Goal: Task Accomplishment & Management: Complete application form

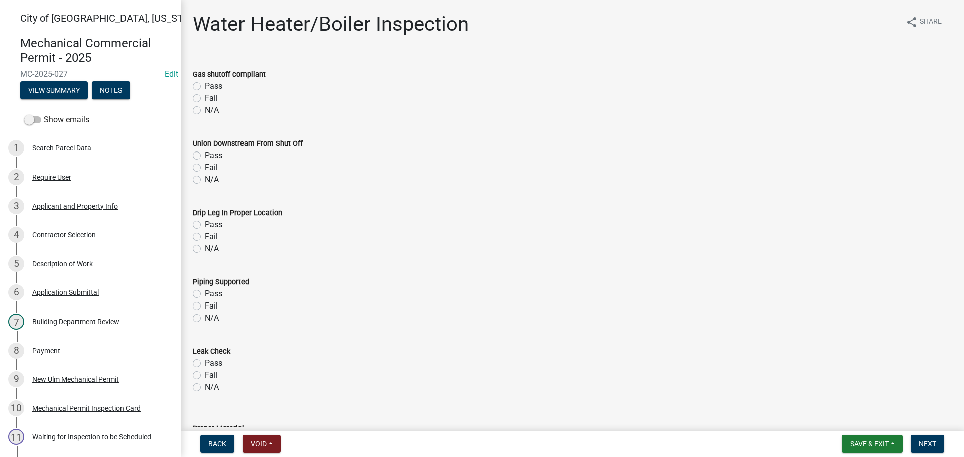
select select "805d55ac-e238-4e04-8f8e-acc067f36c3e"
click at [854, 446] on span "Save & Exit" at bounding box center [869, 444] width 39 height 8
click at [840, 420] on button "Save & Exit" at bounding box center [862, 418] width 80 height 24
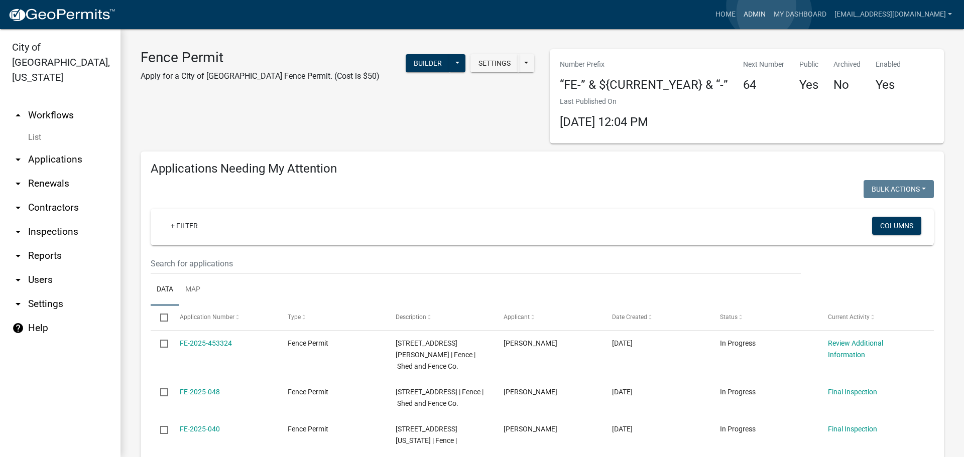
click at [769, 13] on link "Admin" at bounding box center [754, 14] width 30 height 19
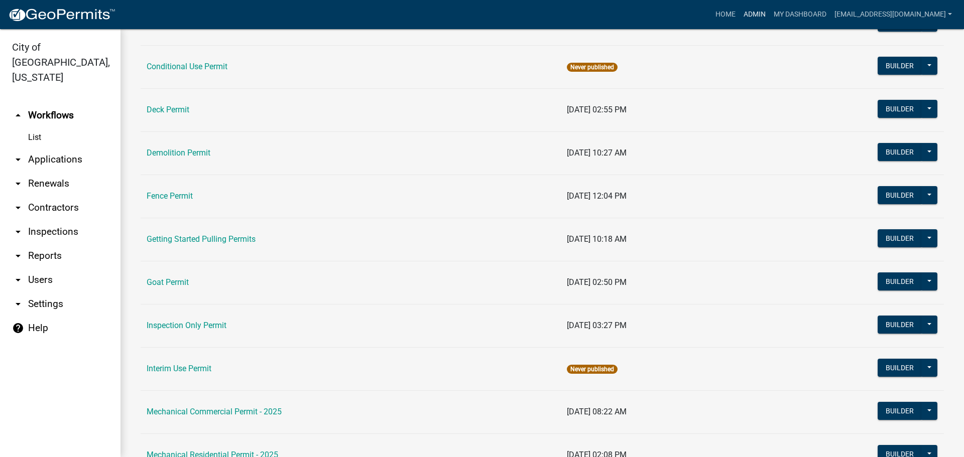
scroll to position [251, 0]
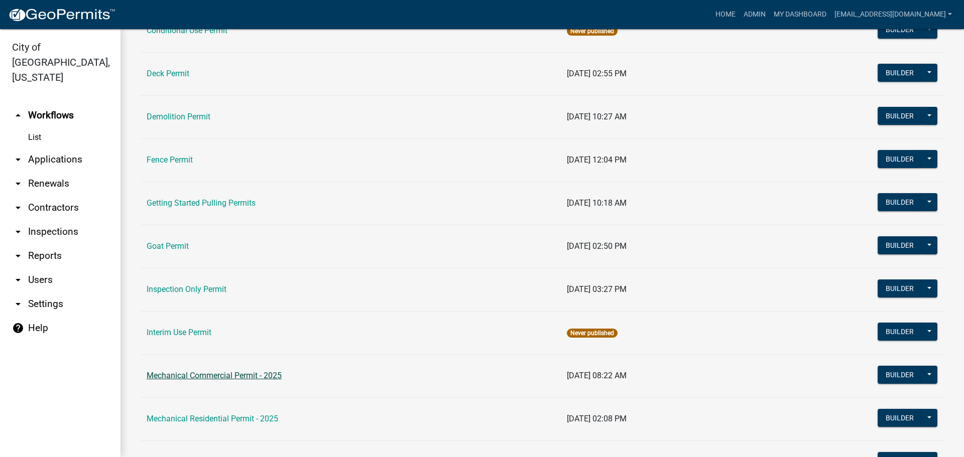
click at [222, 377] on link "Mechanical Commercial Permit - 2025" at bounding box center [214, 376] width 135 height 10
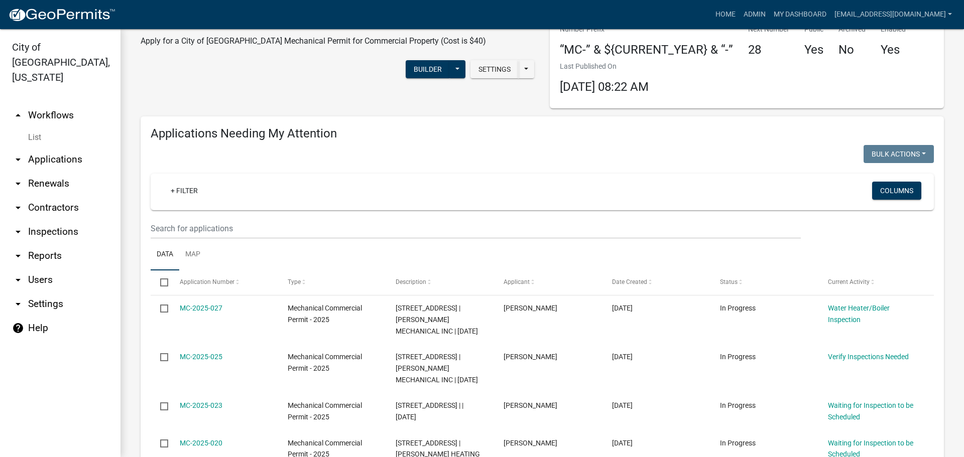
scroll to position [50, 0]
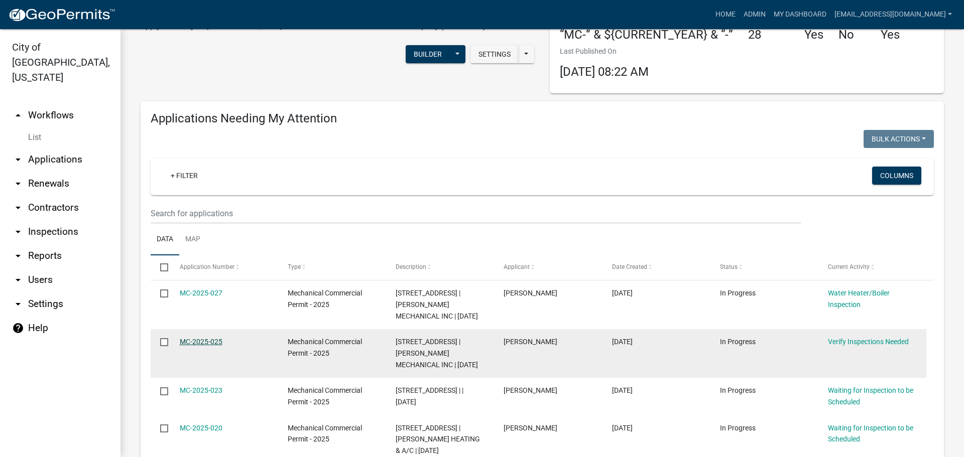
click at [203, 343] on link "MC-2025-025" at bounding box center [201, 342] width 43 height 8
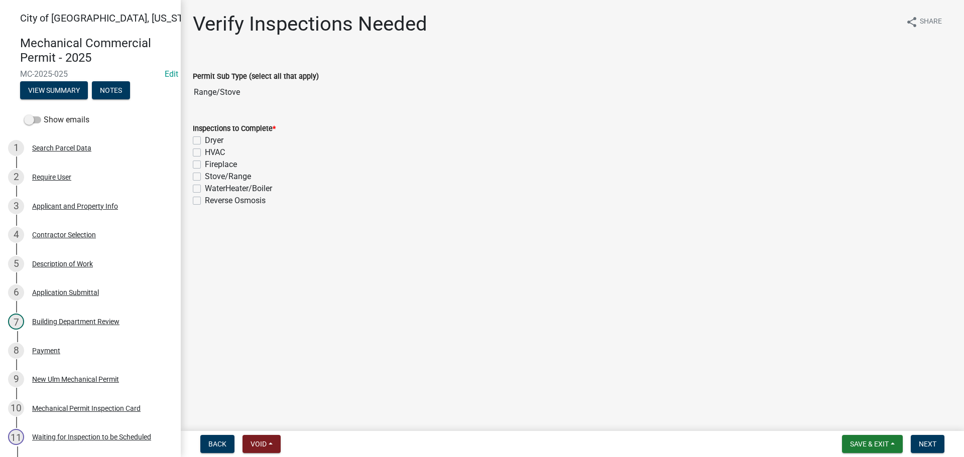
click at [205, 176] on label "Stove/Range" at bounding box center [228, 177] width 46 height 12
click at [205, 176] on input "Stove/Range" at bounding box center [208, 174] width 7 height 7
checkbox input "true"
checkbox input "false"
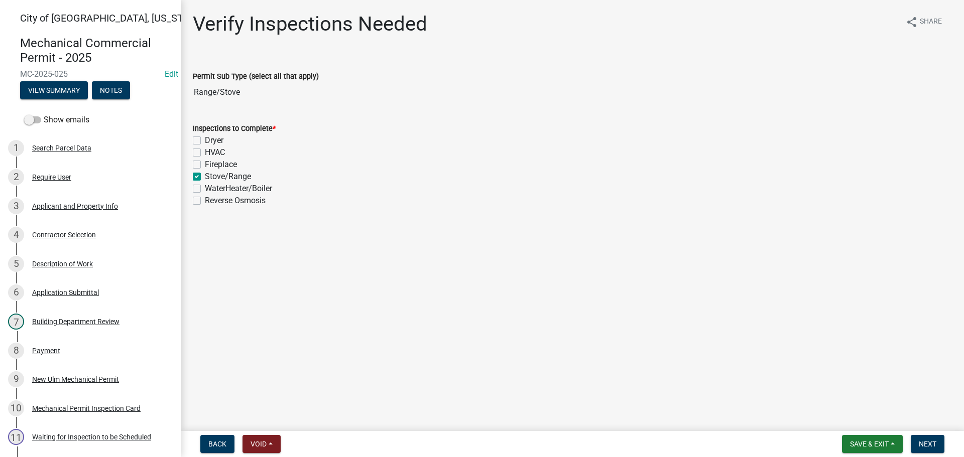
checkbox input "false"
checkbox input "true"
checkbox input "false"
click at [922, 439] on button "Next" at bounding box center [927, 444] width 34 height 18
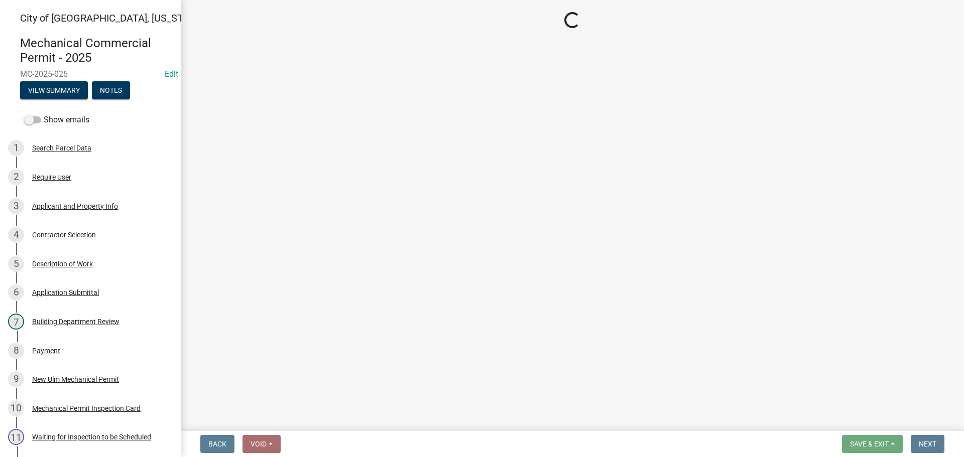
select select "805d55ac-e238-4e04-8f8e-acc067f36c3e"
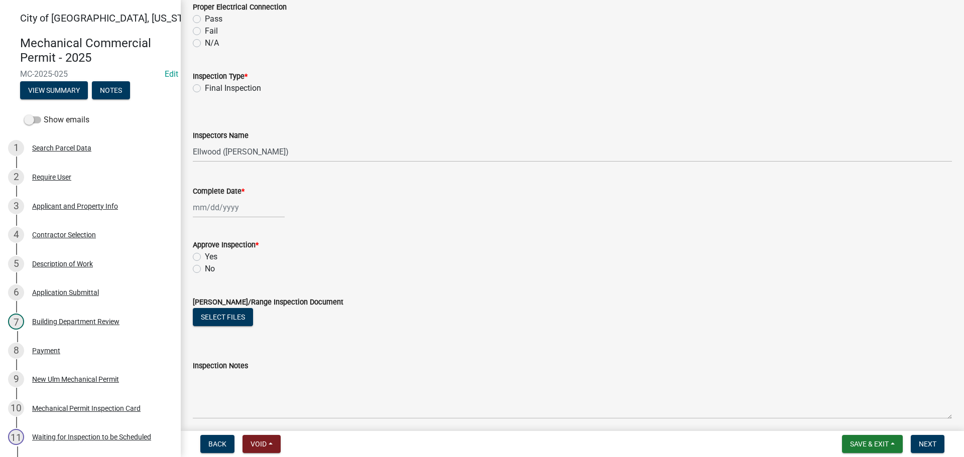
scroll to position [301, 0]
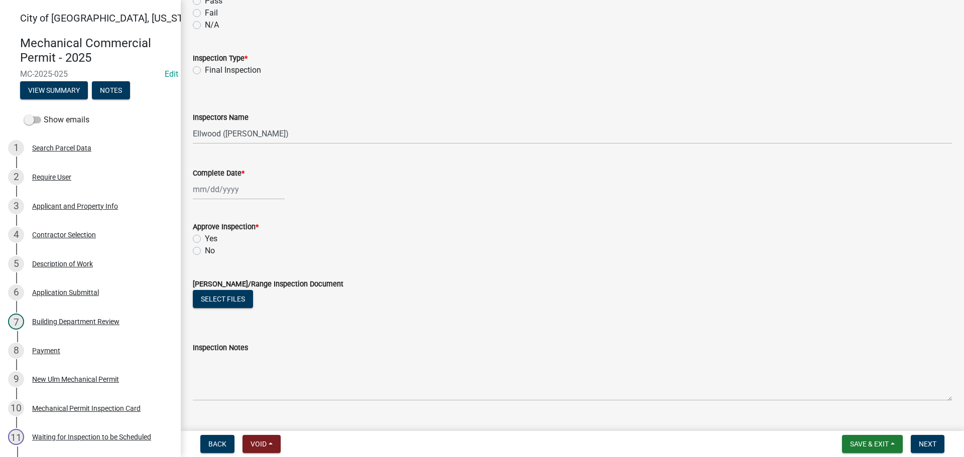
drag, startPoint x: 202, startPoint y: 70, endPoint x: 203, endPoint y: 85, distance: 15.1
click at [203, 70] on div "Final Inspection" at bounding box center [572, 70] width 759 height 12
drag, startPoint x: 195, startPoint y: 67, endPoint x: 199, endPoint y: 86, distance: 19.9
click at [205, 68] on label "Final Inspection" at bounding box center [233, 70] width 56 height 12
click at [205, 68] on input "Final Inspection" at bounding box center [208, 67] width 7 height 7
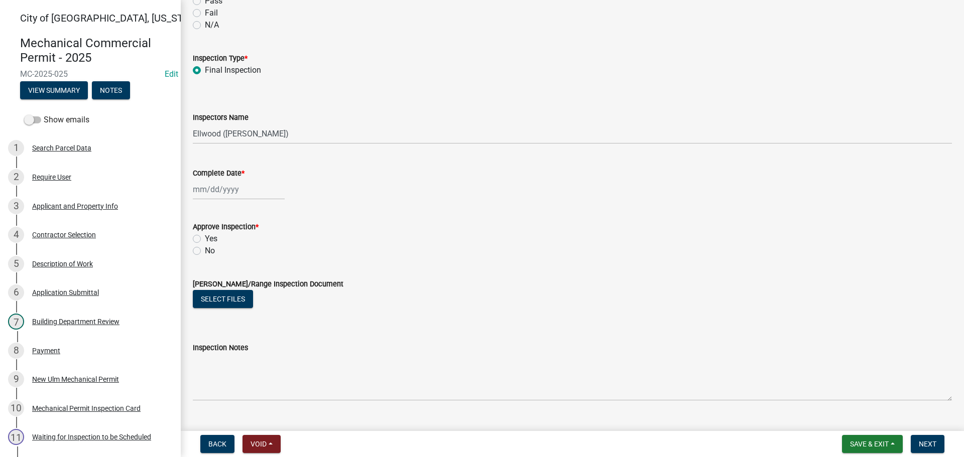
radio input "true"
click at [207, 136] on select "Select Item... Ellwood (Ellwood Zabel) mikep@newulmmn.gov (Mike Pautzke)" at bounding box center [572, 133] width 759 height 21
select select "cd72df13-1819-4c17-818e-bd68a66556fb"
click at [193, 123] on select "Select Item... Ellwood (Ellwood Zabel) mikep@newulmmn.gov (Mike Pautzke)" at bounding box center [572, 133] width 759 height 21
select select "8"
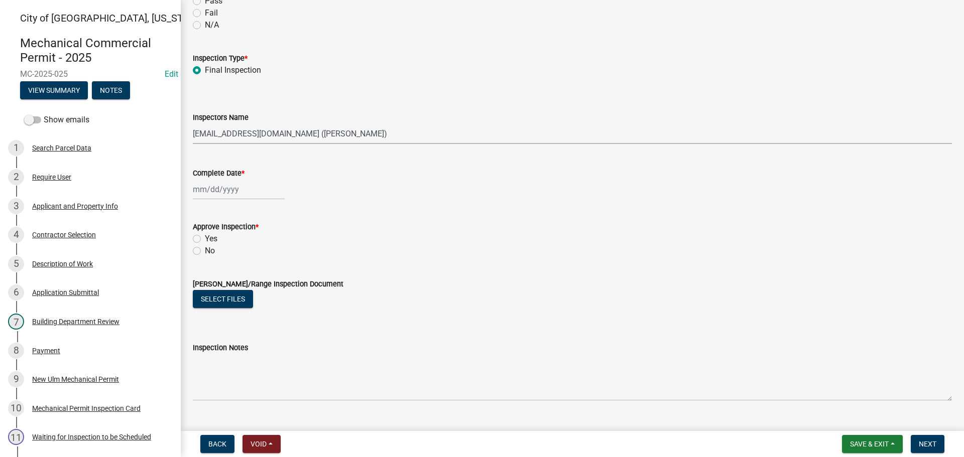
select select "2025"
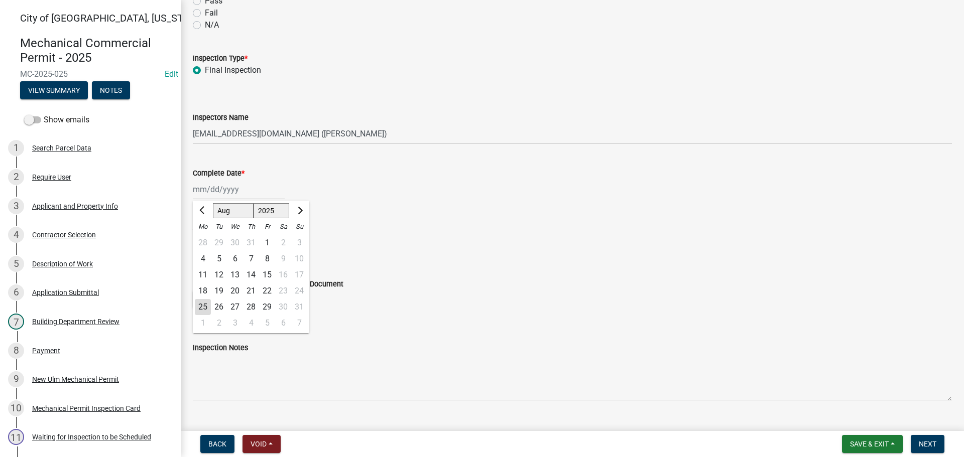
click at [213, 188] on div "Jan Feb Mar Apr May Jun Jul Aug Sep Oct Nov Dec 1525 1526 1527 1528 1529 1530 1…" at bounding box center [239, 189] width 92 height 21
click at [203, 304] on div "25" at bounding box center [203, 307] width 16 height 16
type input "[DATE]"
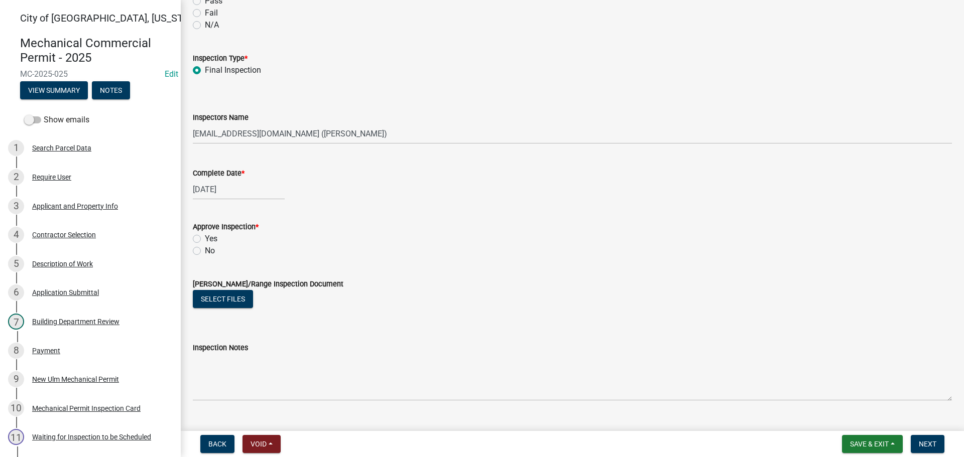
click at [224, 192] on div "[DATE]" at bounding box center [239, 189] width 92 height 21
select select "8"
select select "2025"
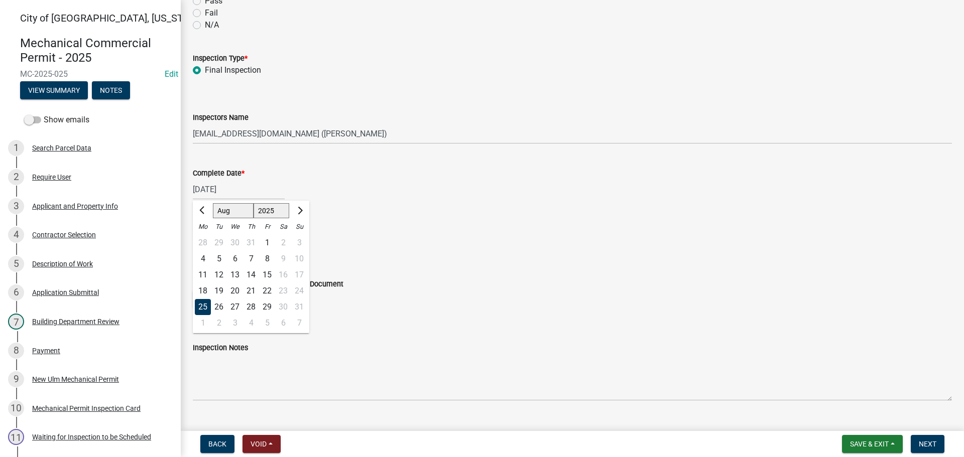
click at [216, 290] on div "19" at bounding box center [219, 291] width 16 height 16
type input "[DATE]"
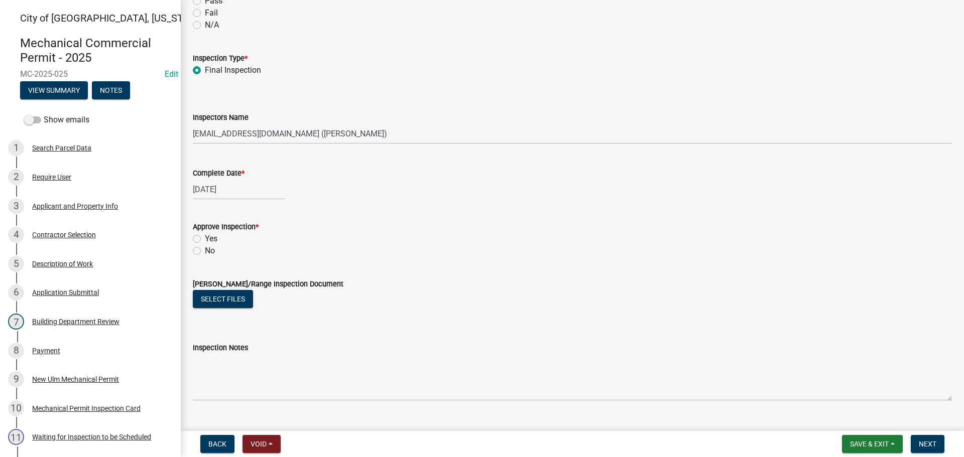
click at [202, 240] on div "Yes" at bounding box center [572, 239] width 759 height 12
click at [196, 234] on div "Yes" at bounding box center [572, 239] width 759 height 12
drag, startPoint x: 198, startPoint y: 235, endPoint x: 204, endPoint y: 242, distance: 8.9
click at [205, 235] on label "Yes" at bounding box center [211, 239] width 13 height 12
click at [205, 235] on input "Yes" at bounding box center [208, 236] width 7 height 7
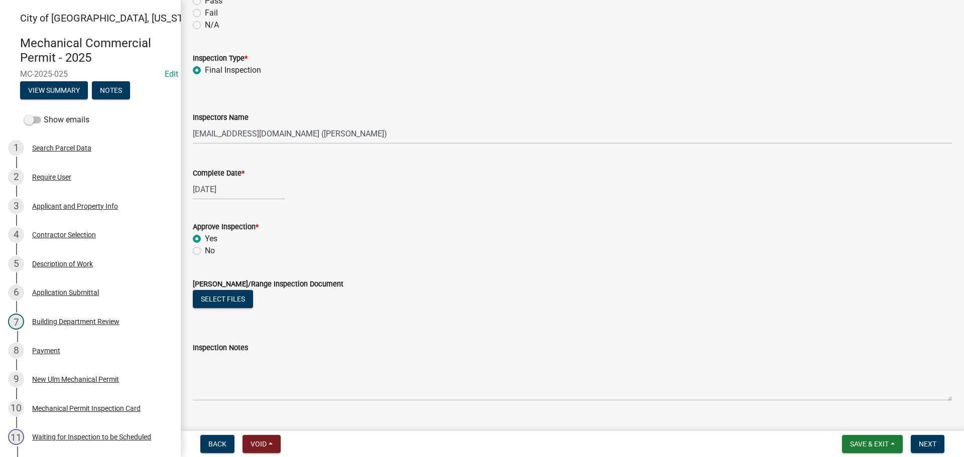
radio input "true"
click at [922, 449] on button "Next" at bounding box center [927, 444] width 34 height 18
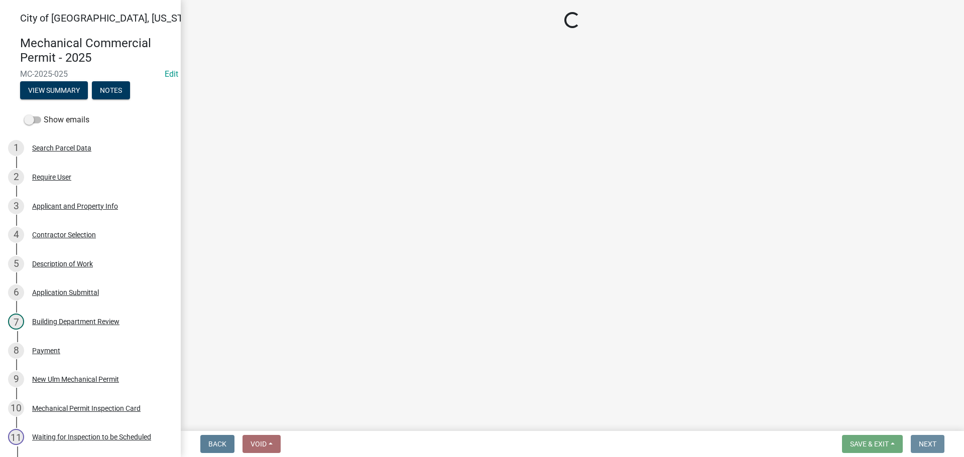
scroll to position [0, 0]
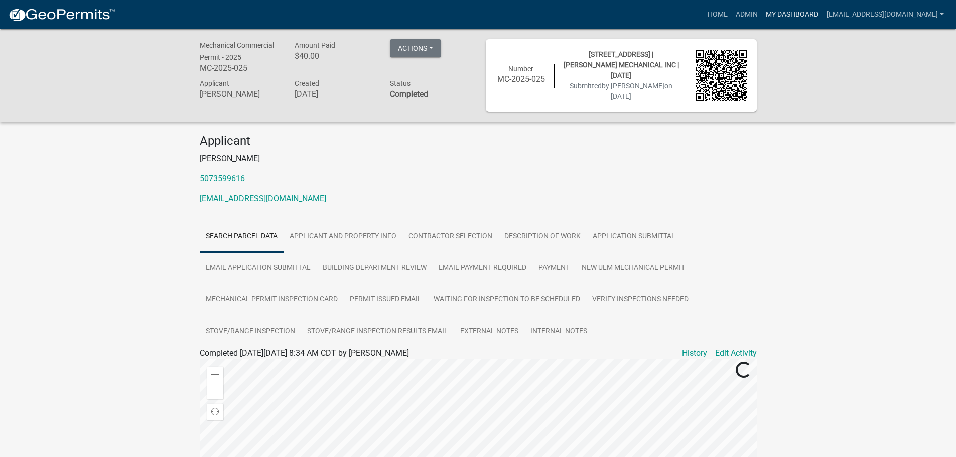
click at [807, 16] on link "My Dashboard" at bounding box center [792, 14] width 61 height 19
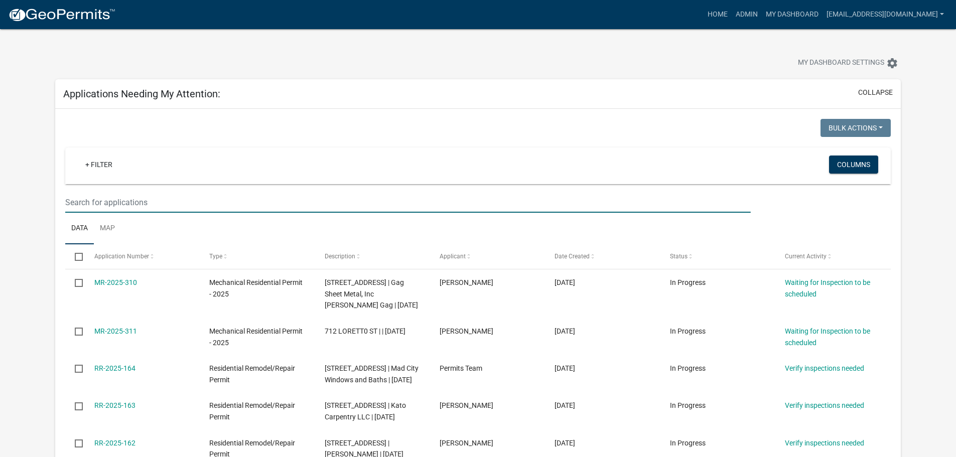
click at [173, 204] on input "text" at bounding box center [407, 202] width 685 height 21
type input "627"
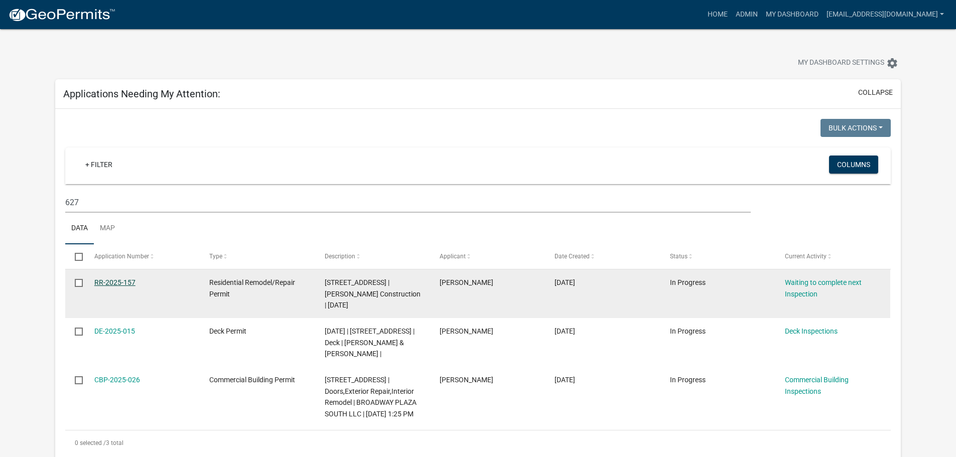
click at [112, 286] on link "RR-2025-157" at bounding box center [114, 283] width 41 height 8
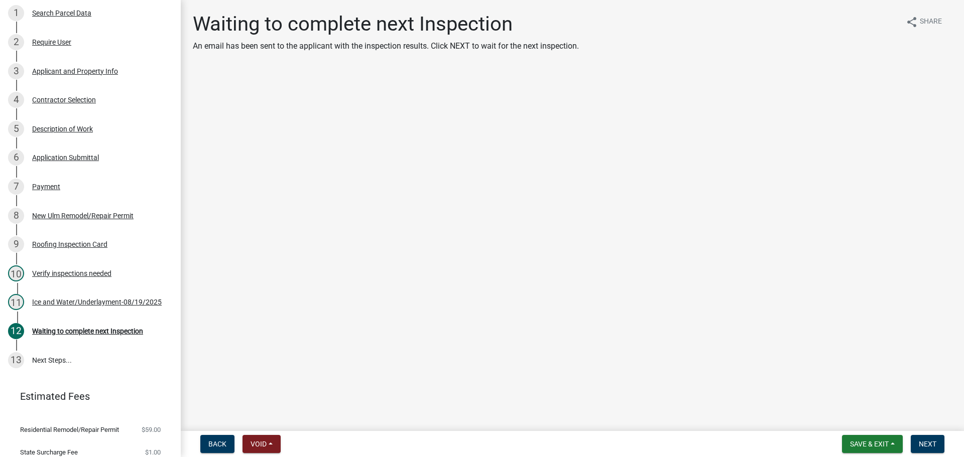
scroll to position [175, 0]
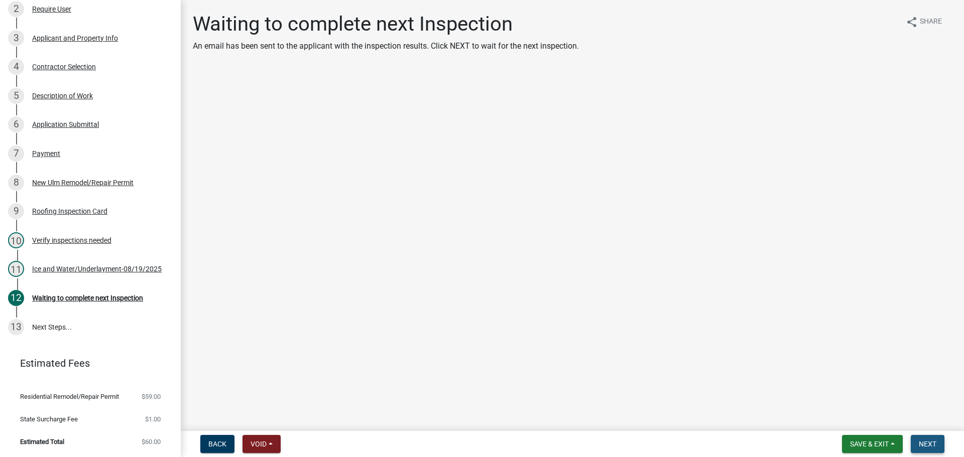
click at [927, 448] on span "Next" at bounding box center [927, 444] width 18 height 8
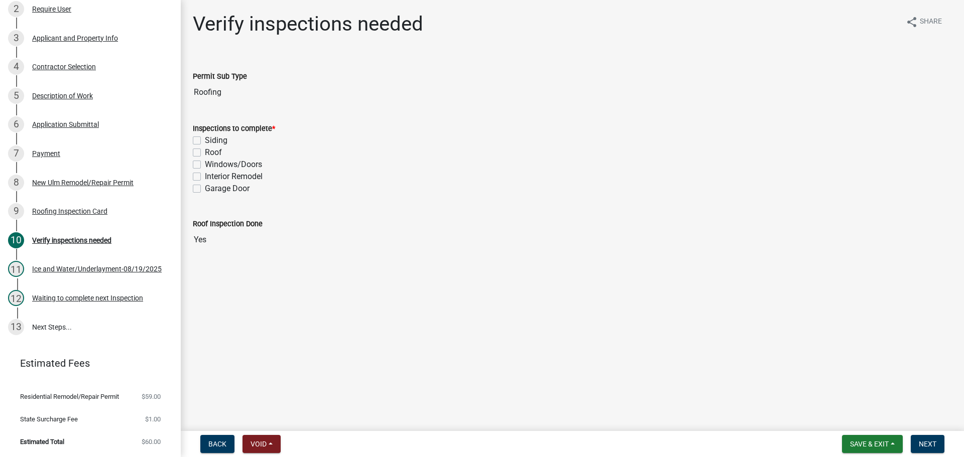
click at [196, 157] on div "Roof" at bounding box center [572, 153] width 759 height 12
click at [205, 156] on label "Roof" at bounding box center [213, 153] width 17 height 12
click at [205, 153] on input "Roof" at bounding box center [208, 150] width 7 height 7
checkbox input "true"
checkbox input "false"
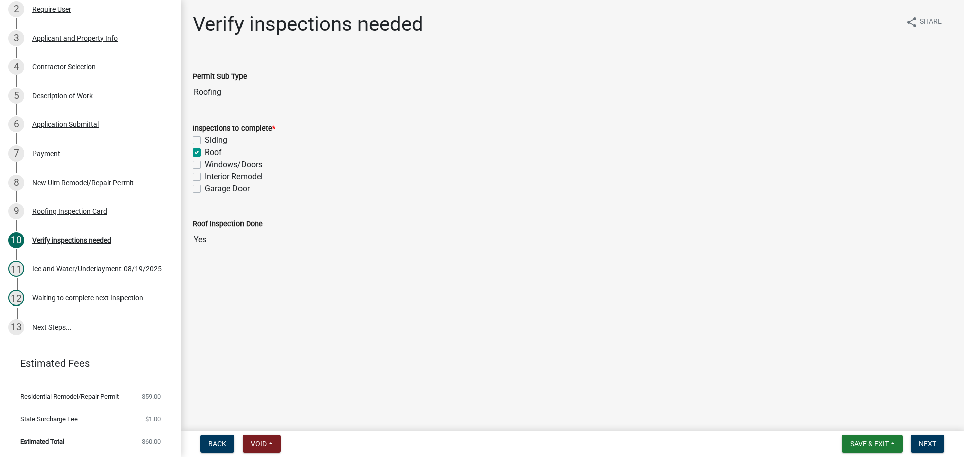
checkbox input "true"
checkbox input "false"
click at [938, 445] on button "Next" at bounding box center [927, 444] width 34 height 18
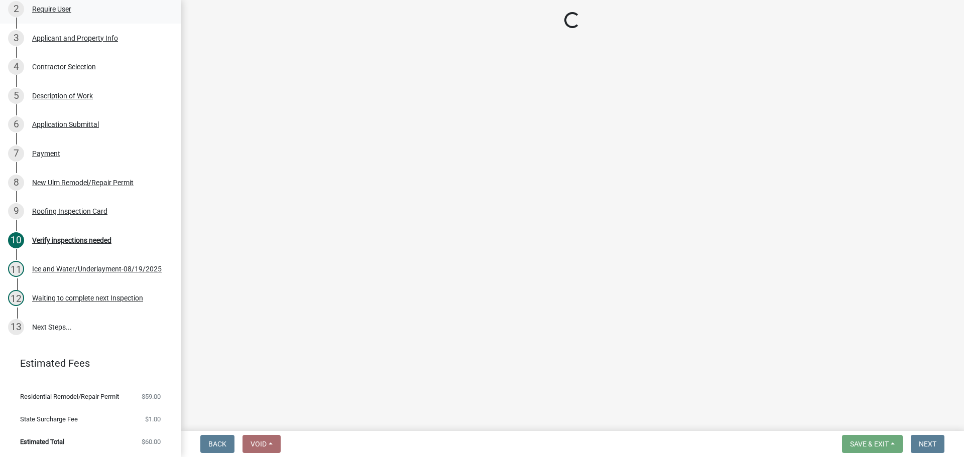
select select "805d55ac-e238-4e04-8f8e-acc067f36c3e"
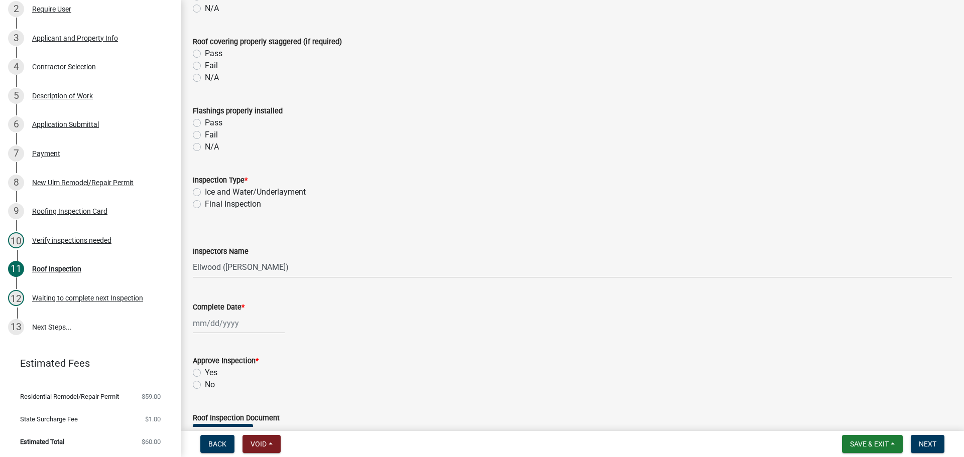
scroll to position [351, 0]
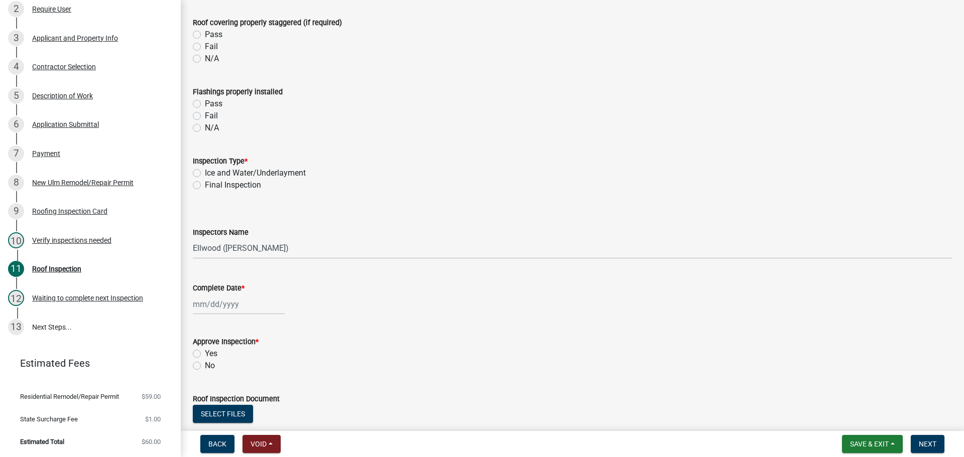
click at [205, 188] on label "Final Inspection" at bounding box center [233, 185] width 56 height 12
click at [205, 186] on input "Final Inspection" at bounding box center [208, 182] width 7 height 7
radio input "true"
click at [210, 260] on wm-data-entity-input "Inspectors Name Select Item... Ellwood (Ellwood Zabel) mikep@newulmmn.gov (Mike…" at bounding box center [572, 234] width 759 height 68
click at [209, 249] on select "Select Item... Ellwood (Ellwood Zabel) mikep@newulmmn.gov (Mike Pautzke)" at bounding box center [572, 248] width 759 height 21
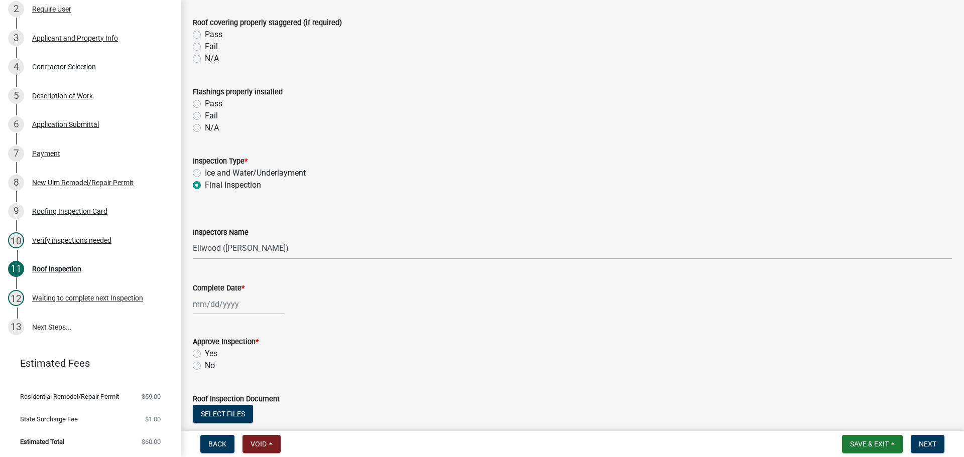
select select "cd72df13-1819-4c17-818e-bd68a66556fb"
click at [193, 238] on select "Select Item... Ellwood (Ellwood Zabel) mikep@newulmmn.gov (Mike Pautzke)" at bounding box center [572, 248] width 759 height 21
click at [209, 304] on div at bounding box center [239, 304] width 92 height 21
select select "8"
select select "2025"
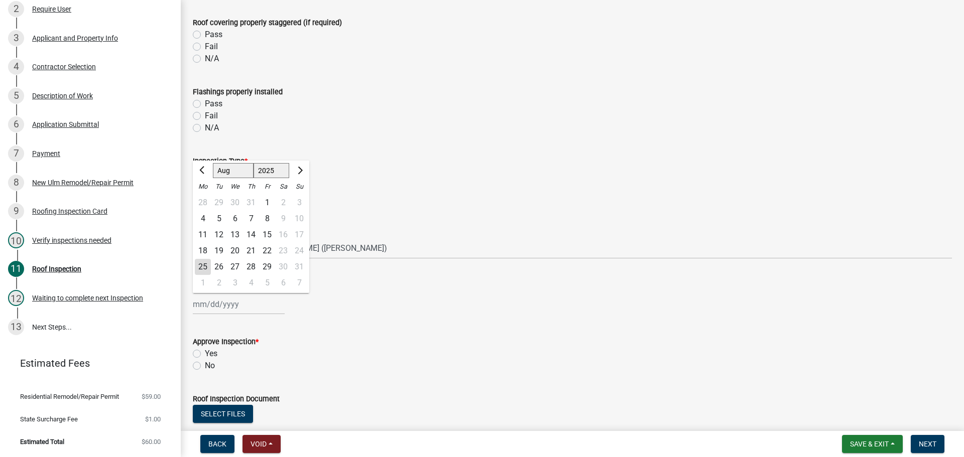
click at [207, 273] on div "25" at bounding box center [203, 267] width 16 height 16
type input "[DATE]"
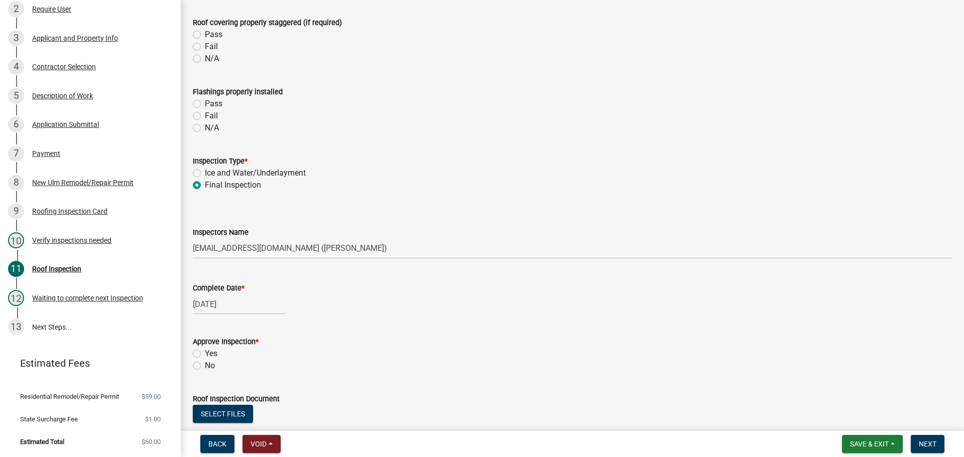
drag, startPoint x: 196, startPoint y: 352, endPoint x: 203, endPoint y: 353, distance: 7.1
click at [205, 352] on label "Yes" at bounding box center [211, 354] width 13 height 12
click at [205, 352] on input "Yes" at bounding box center [208, 351] width 7 height 7
radio input "true"
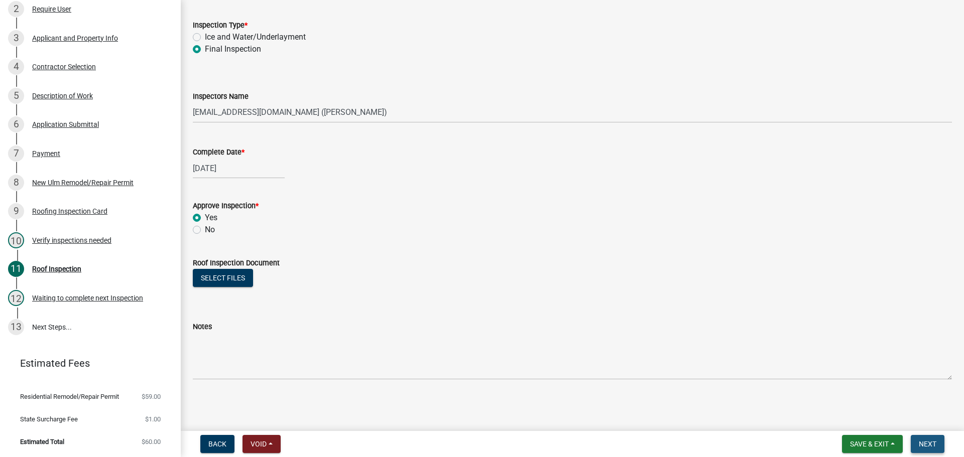
click at [934, 445] on span "Next" at bounding box center [927, 444] width 18 height 8
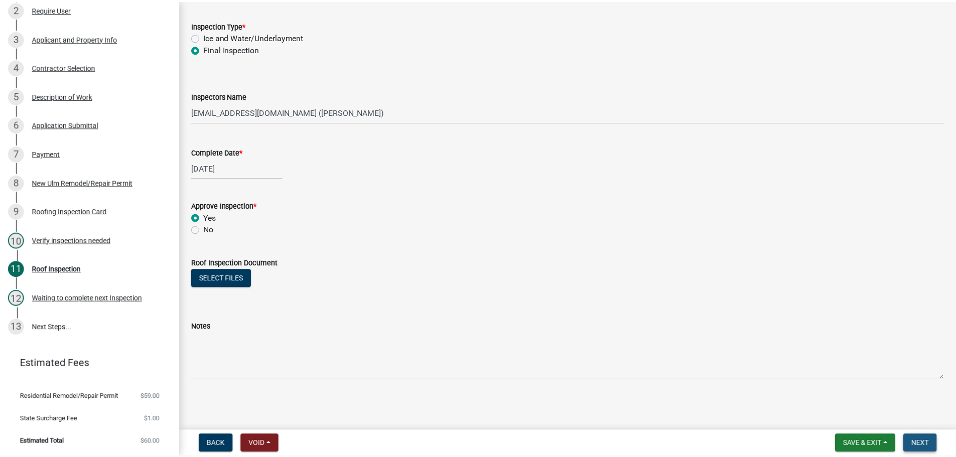
scroll to position [0, 0]
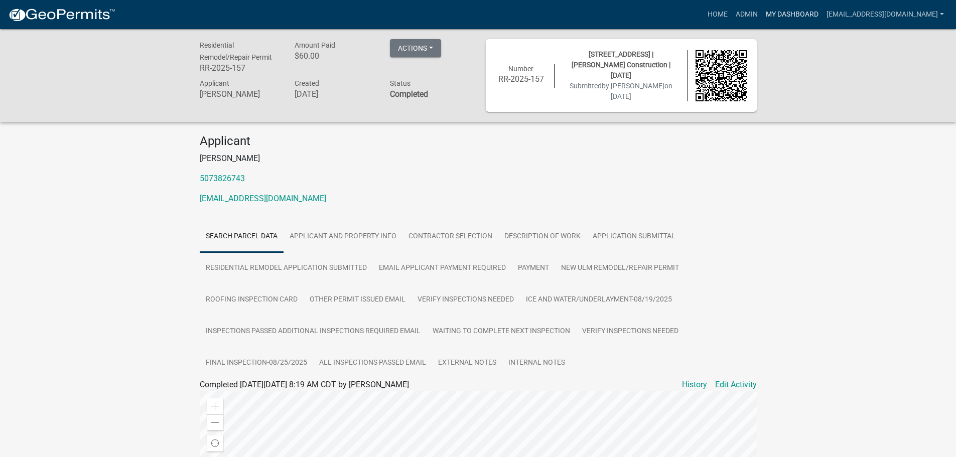
click at [803, 12] on link "My Dashboard" at bounding box center [792, 14] width 61 height 19
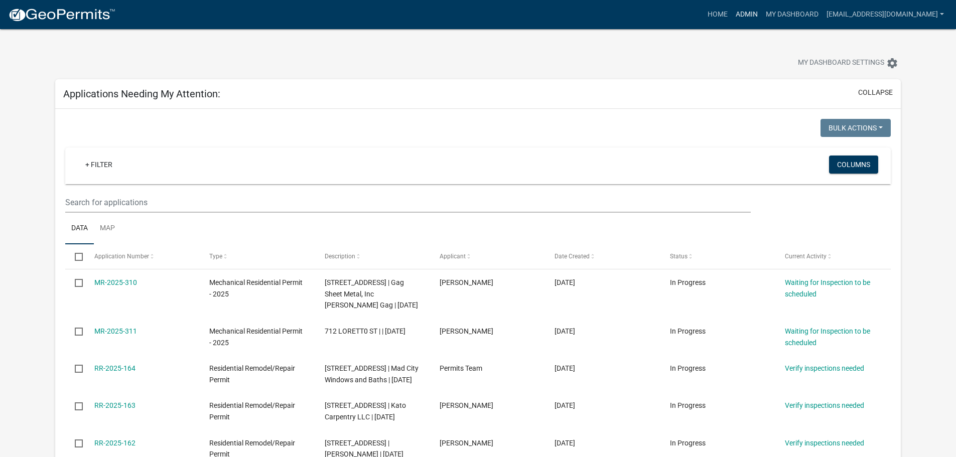
click at [762, 19] on link "Admin" at bounding box center [747, 14] width 30 height 19
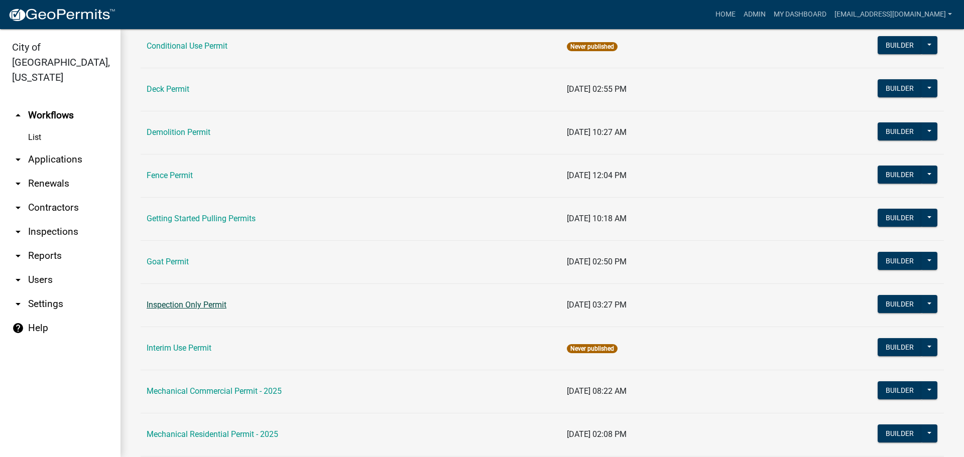
scroll to position [251, 0]
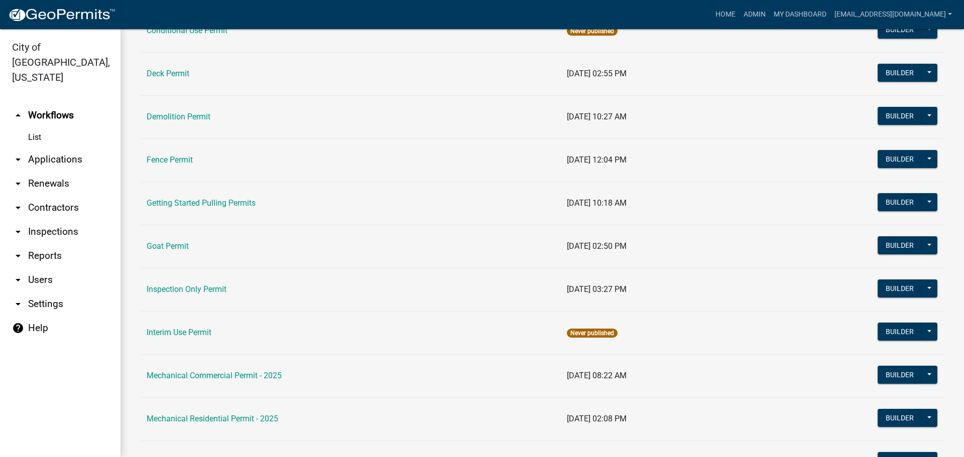
click at [226, 420] on link "Mechanical Residential Permit - 2025" at bounding box center [212, 419] width 131 height 10
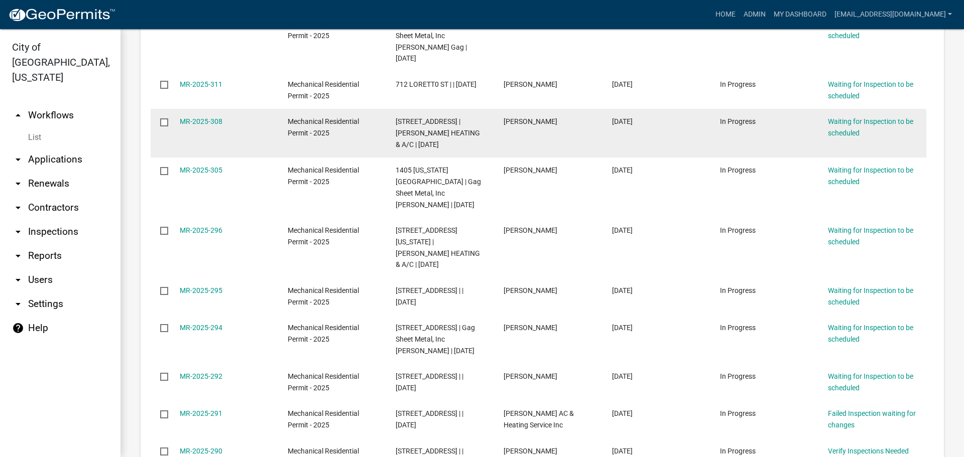
scroll to position [351, 0]
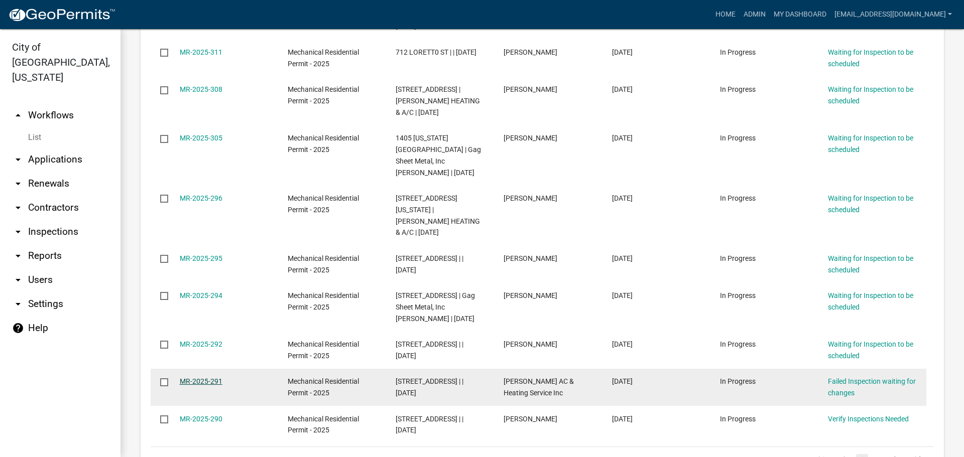
click at [199, 377] on link "MR-2025-291" at bounding box center [201, 381] width 43 height 8
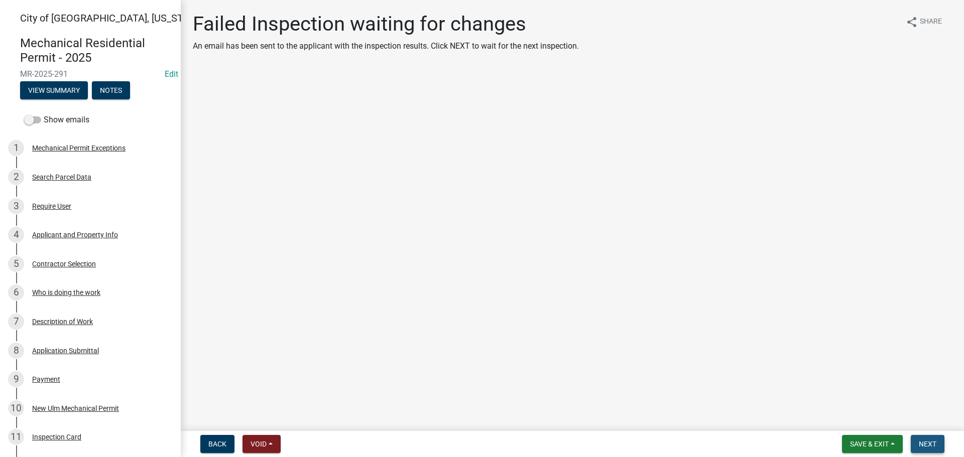
click at [927, 446] on span "Next" at bounding box center [927, 444] width 18 height 8
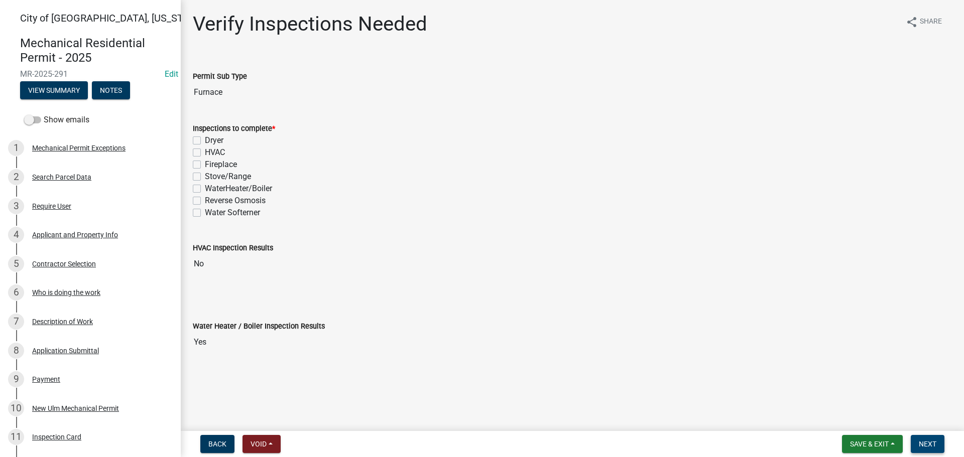
click at [919, 440] on span "Next" at bounding box center [927, 444] width 18 height 8
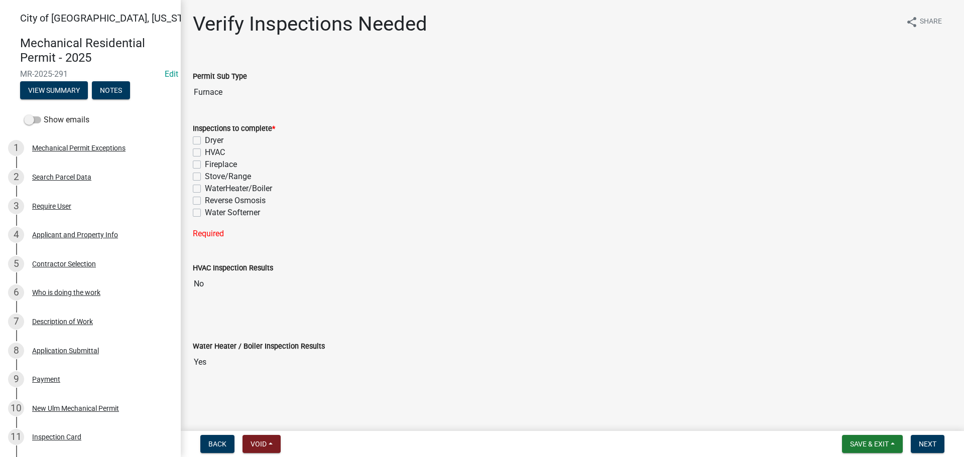
click at [205, 156] on label "HVAC" at bounding box center [215, 153] width 20 height 12
click at [205, 153] on input "HVAC" at bounding box center [208, 150] width 7 height 7
checkbox input "true"
checkbox input "false"
checkbox input "true"
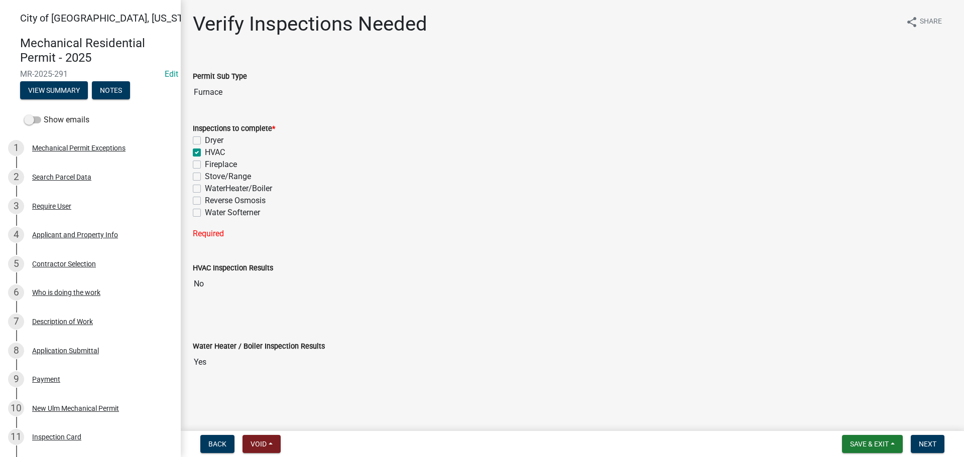
checkbox input "false"
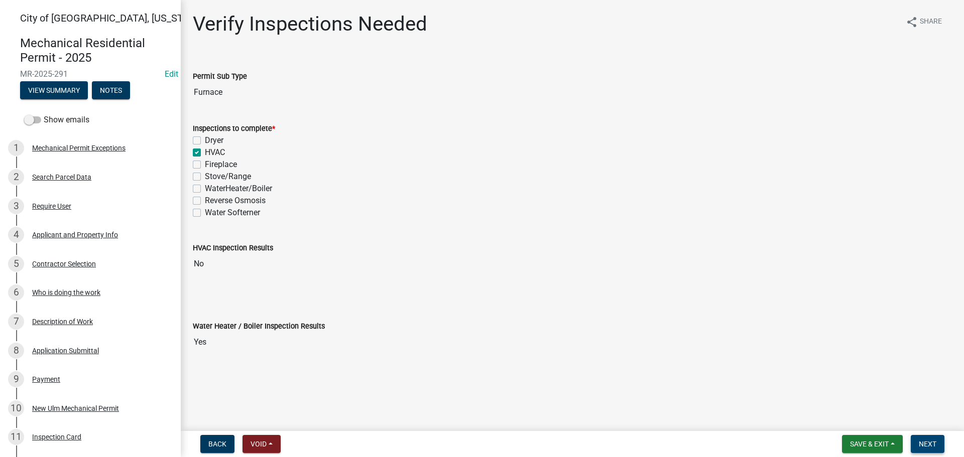
click at [938, 444] on button "Next" at bounding box center [927, 444] width 34 height 18
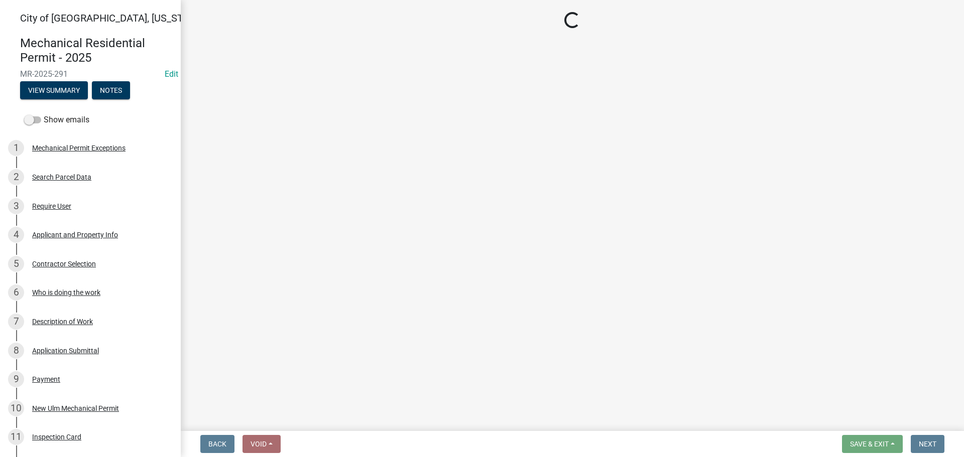
select select "805d55ac-e238-4e04-8f8e-acc067f36c3e"
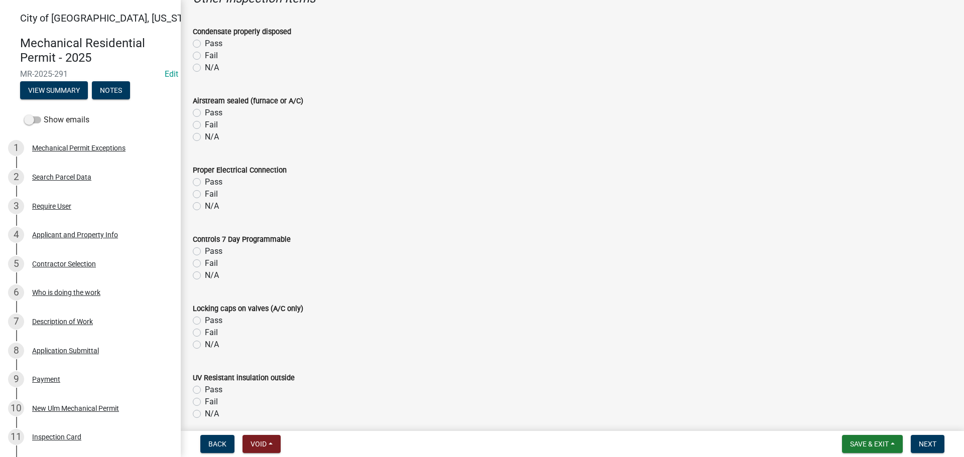
scroll to position [954, 0]
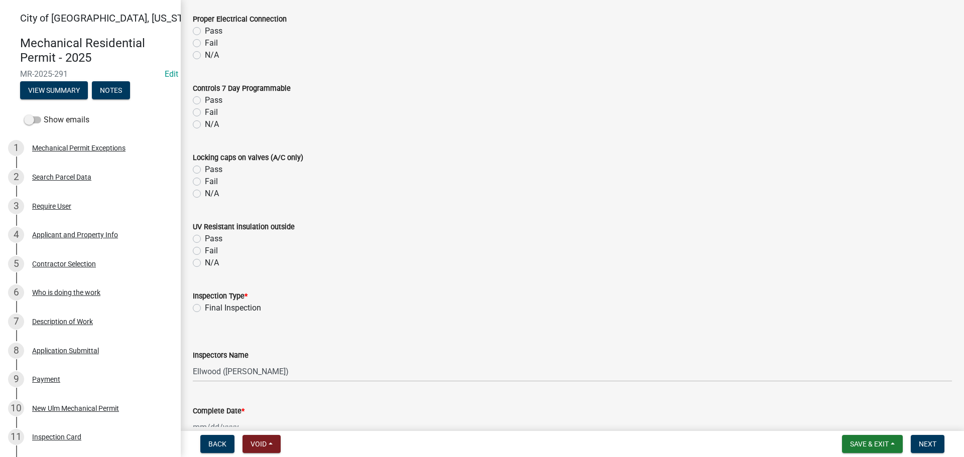
click at [205, 308] on label "Final Inspection" at bounding box center [233, 308] width 56 height 12
click at [205, 308] on input "Final Inspection" at bounding box center [208, 305] width 7 height 7
radio input "true"
click at [225, 369] on select "Select Item... John Knisley (John Knisley - City of New Ulm) Ellwood (Ellwood Z…" at bounding box center [572, 371] width 759 height 21
select select "cd72df13-1819-4c17-818e-bd68a66556fb"
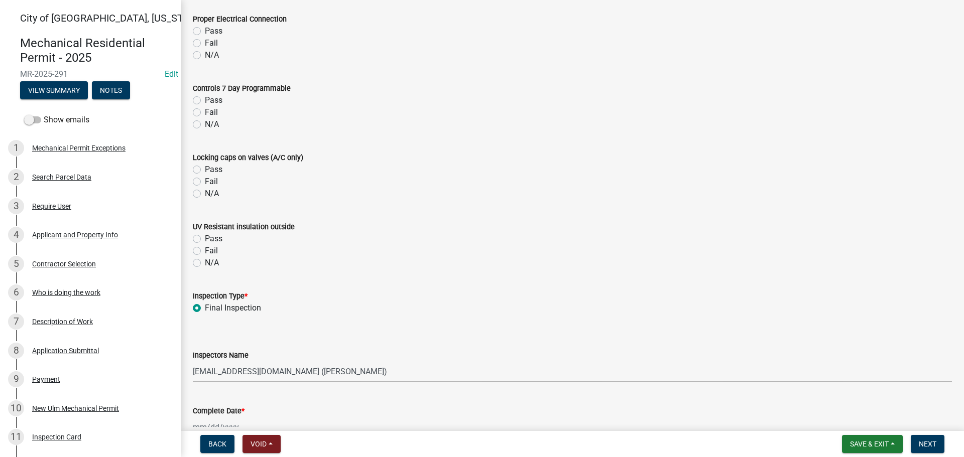
click at [193, 361] on select "Select Item... John Knisley (John Knisley - City of New Ulm) Ellwood (Ellwood Z…" at bounding box center [572, 371] width 759 height 21
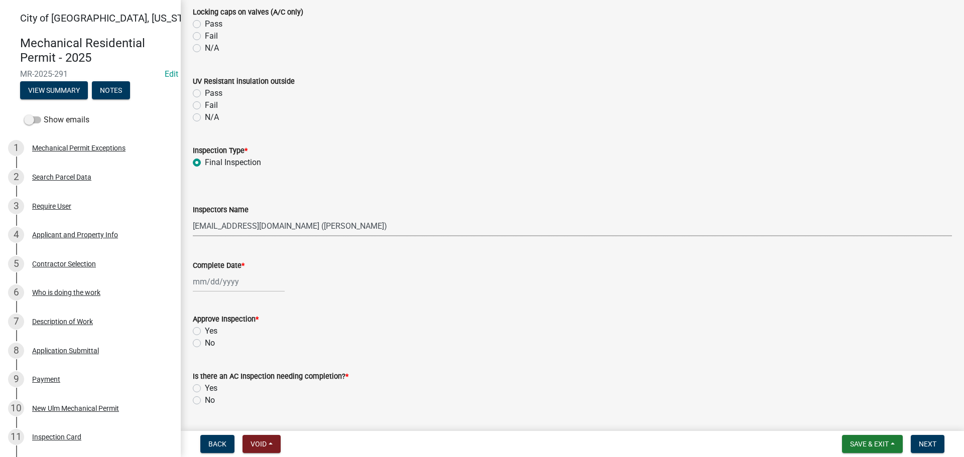
scroll to position [1104, 0]
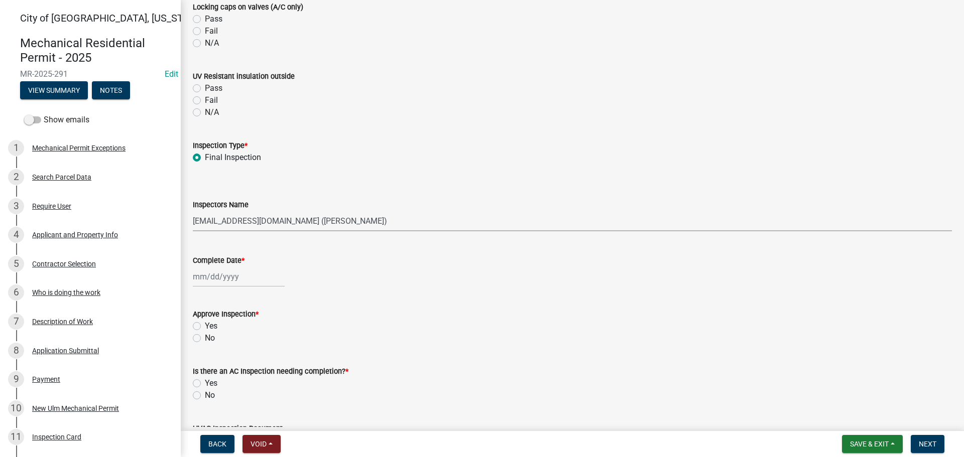
select select "8"
select select "2025"
click at [209, 268] on div "Jan Feb Mar Apr May Jun Jul Aug Sep Oct Nov Dec 1525 1526 1527 1528 1529 1530 1…" at bounding box center [239, 277] width 92 height 21
click at [206, 397] on div "25" at bounding box center [203, 394] width 16 height 16
type input "[DATE]"
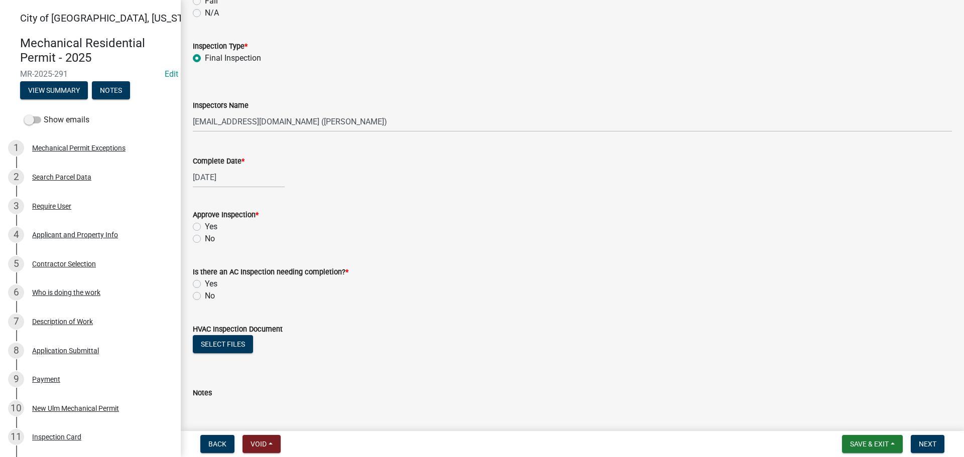
scroll to position [1205, 0]
click at [205, 225] on label "Yes" at bounding box center [211, 226] width 13 height 12
click at [205, 225] on input "Yes" at bounding box center [208, 223] width 7 height 7
radio input "true"
click at [205, 293] on label "No" at bounding box center [210, 295] width 10 height 12
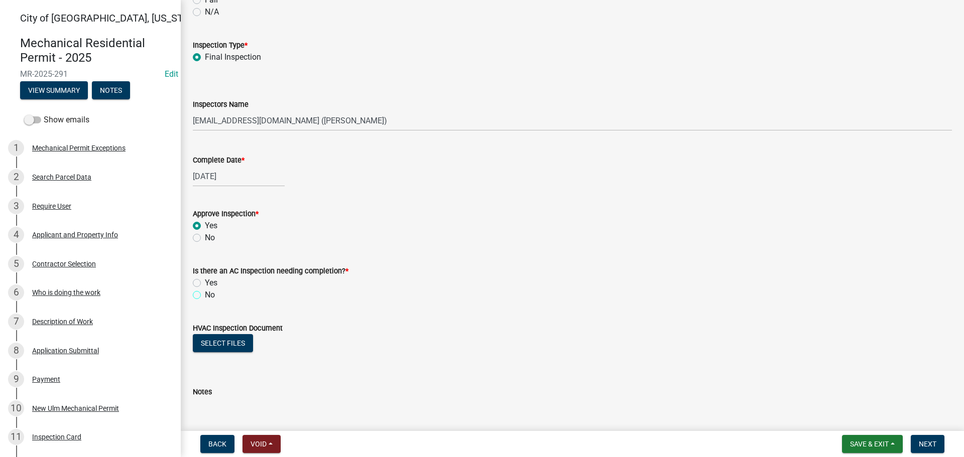
click at [205, 293] on input "No" at bounding box center [208, 292] width 7 height 7
radio input "true"
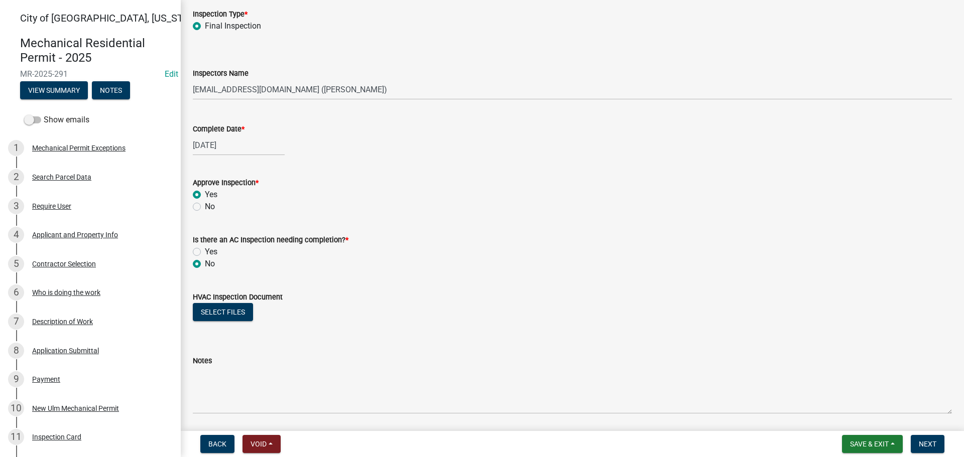
scroll to position [1270, 0]
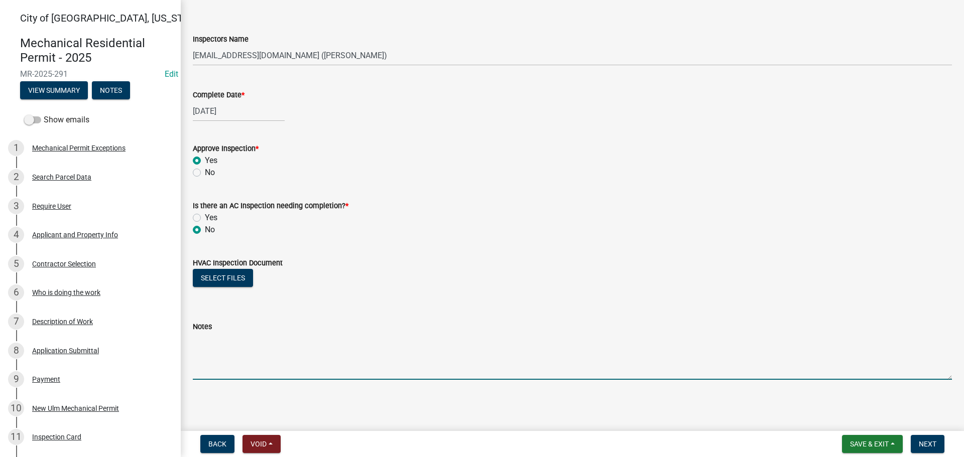
click at [246, 341] on textarea "Notes" at bounding box center [572, 356] width 759 height 47
type textarea "Condensate line fixed"
click at [925, 445] on span "Next" at bounding box center [927, 444] width 18 height 8
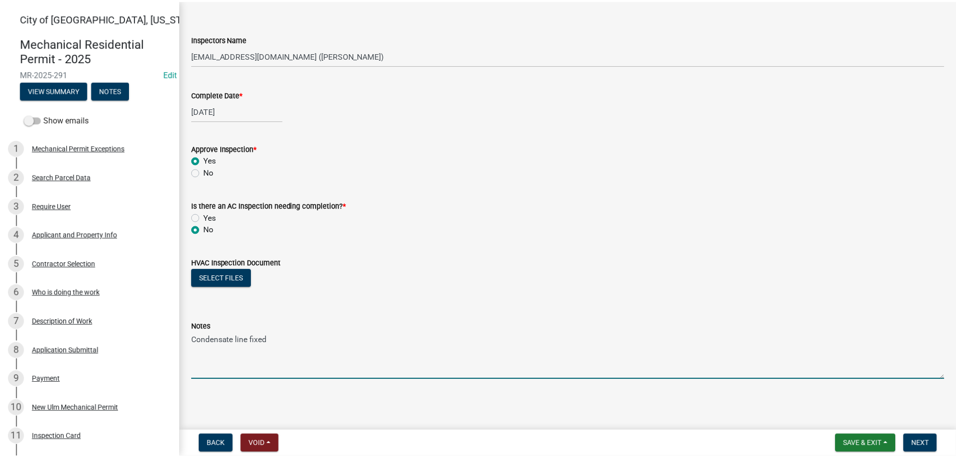
scroll to position [0, 0]
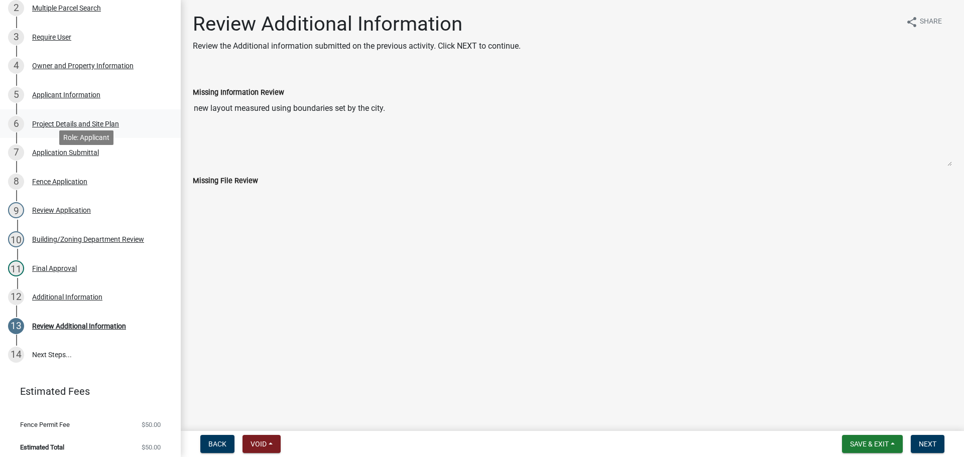
scroll to position [160, 0]
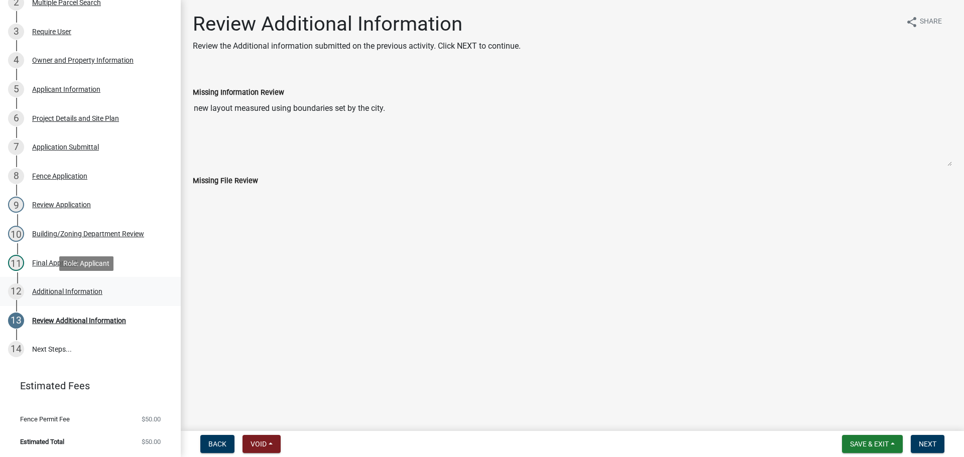
click at [82, 294] on div "Additional Information" at bounding box center [67, 291] width 70 height 7
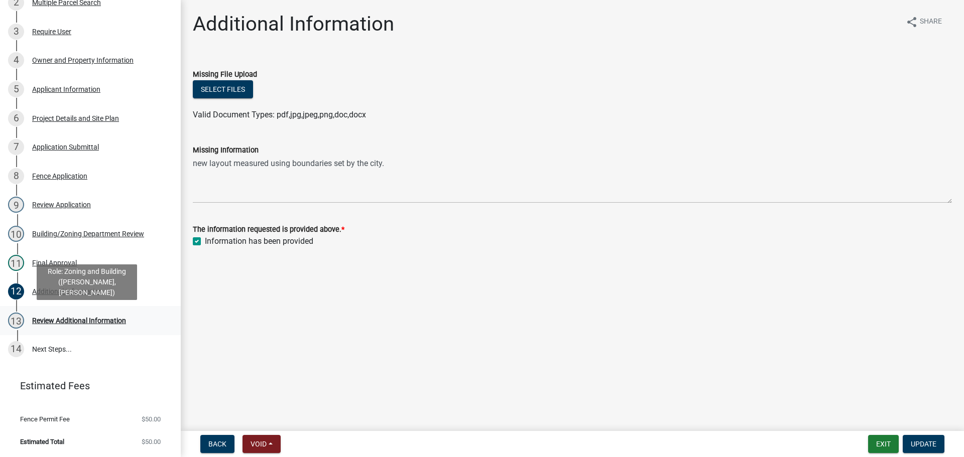
click at [59, 319] on div "Review Additional Information" at bounding box center [79, 320] width 94 height 7
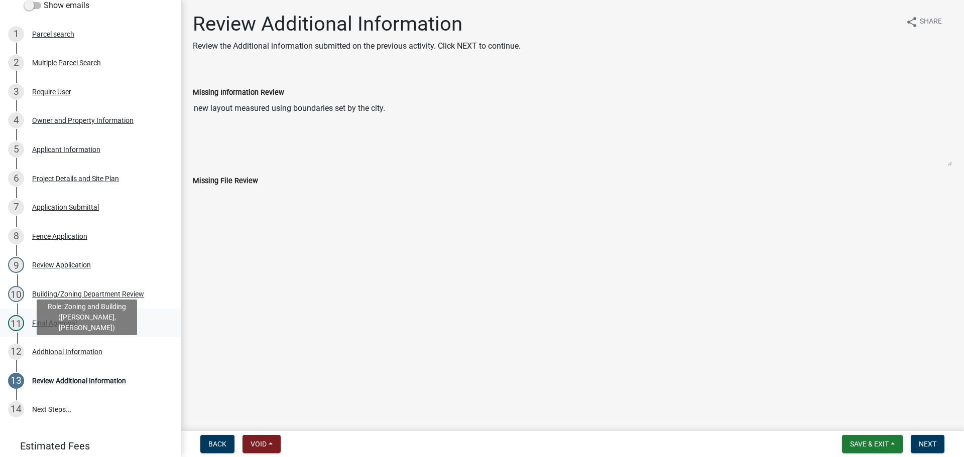
scroll to position [100, 0]
click at [76, 348] on div "Additional Information" at bounding box center [67, 351] width 70 height 7
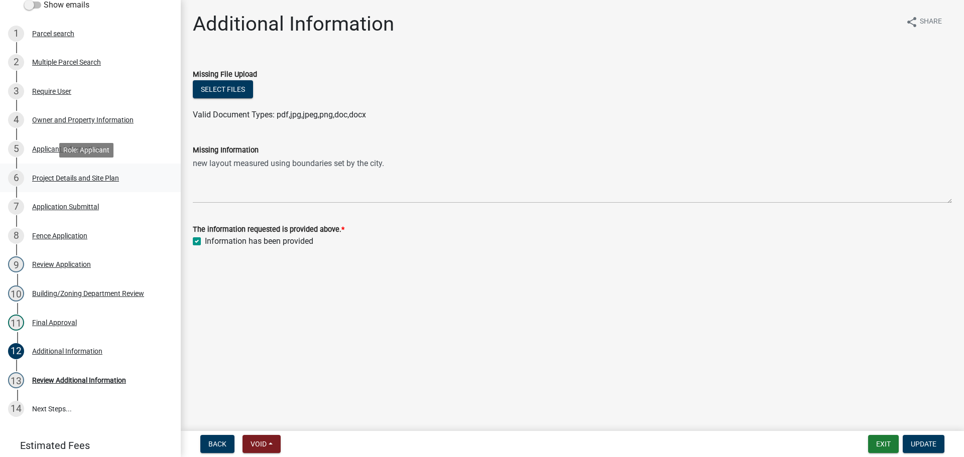
click at [61, 177] on div "Project Details and Site Plan" at bounding box center [75, 178] width 87 height 7
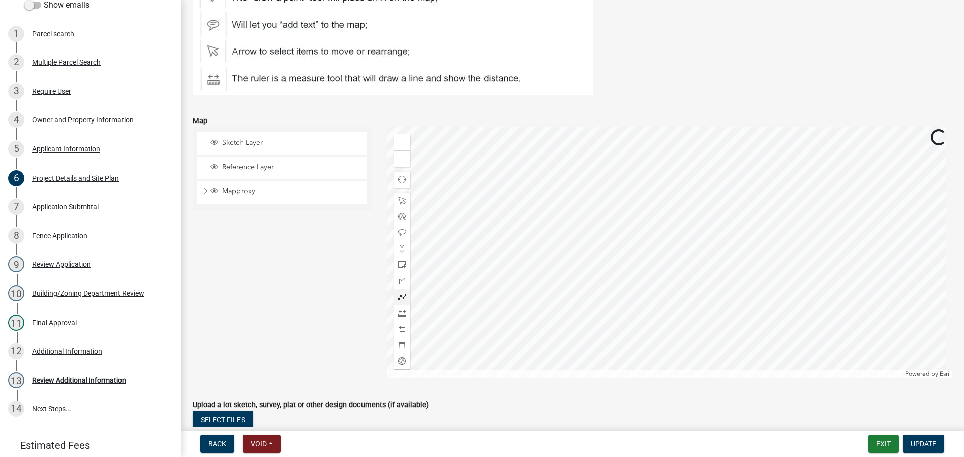
scroll to position [1001, 0]
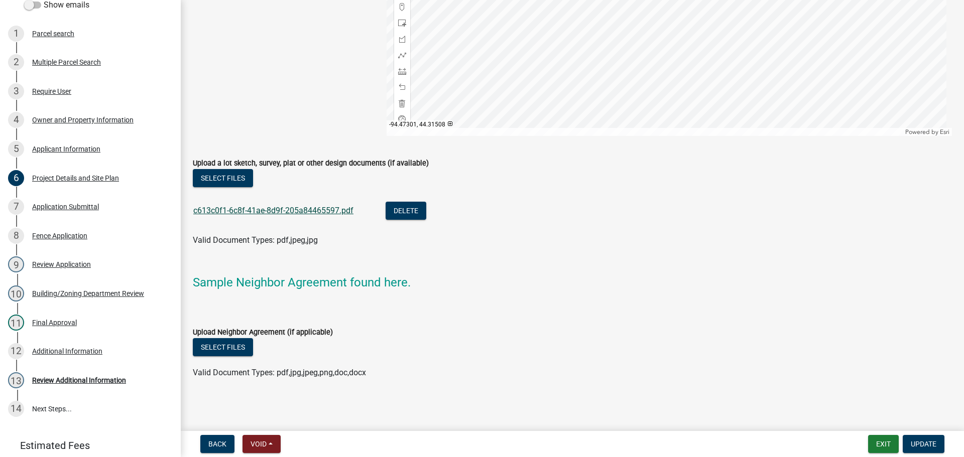
click at [315, 208] on link "c613c0f1-6c8f-41ae-8d9f-205a84465597.pdf" at bounding box center [273, 211] width 160 height 10
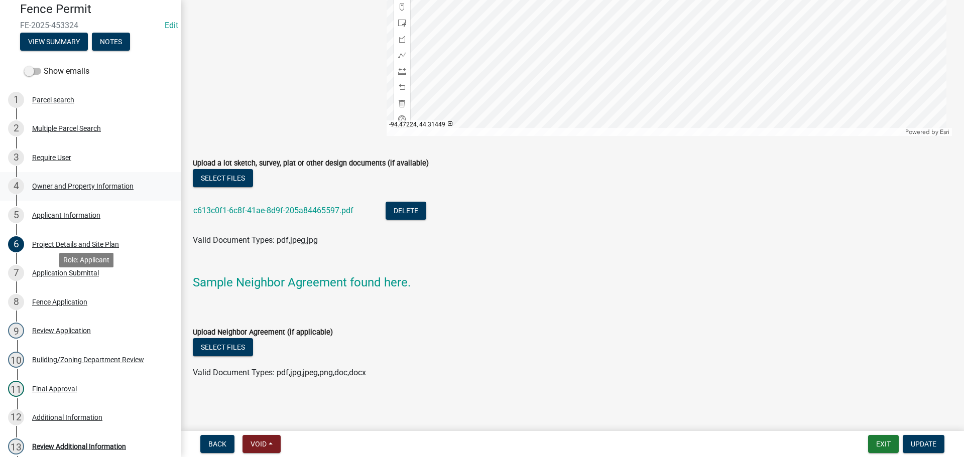
scroll to position [0, 0]
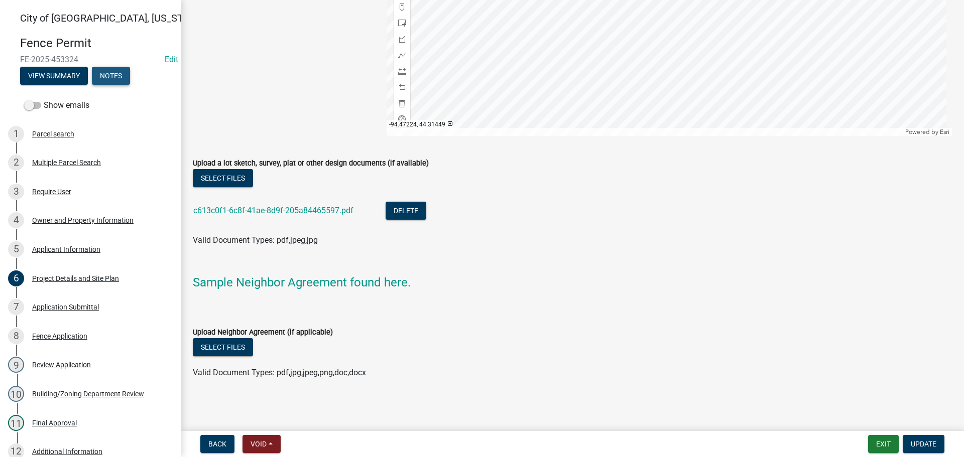
click at [103, 71] on button "Notes" at bounding box center [111, 76] width 38 height 18
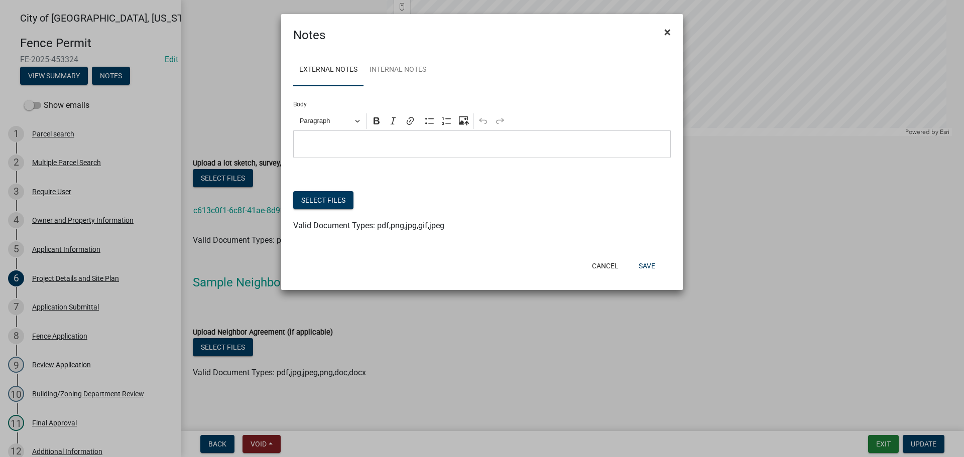
click at [670, 30] on button "×" at bounding box center [667, 32] width 23 height 28
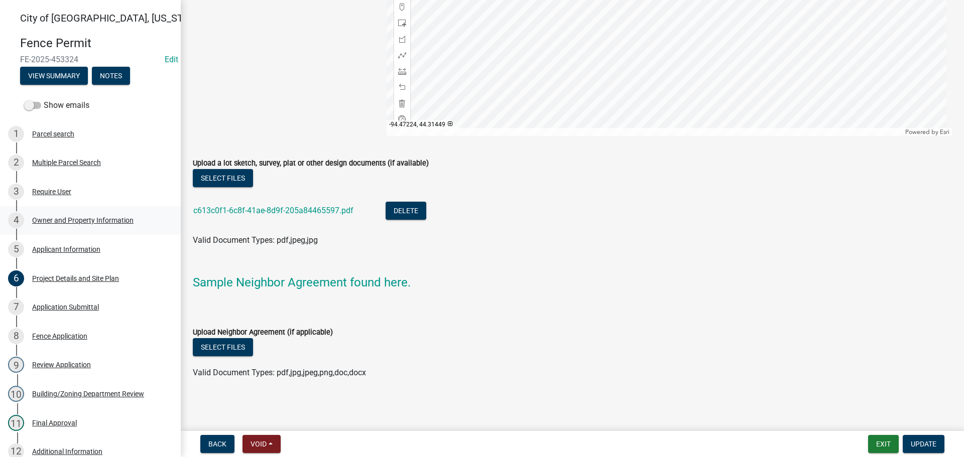
click at [64, 222] on div "Owner and Property Information" at bounding box center [82, 220] width 101 height 7
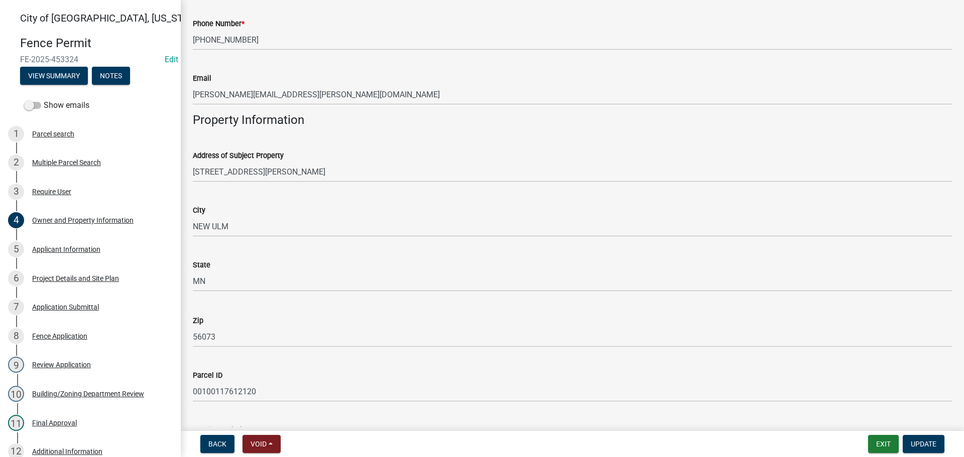
scroll to position [538, 0]
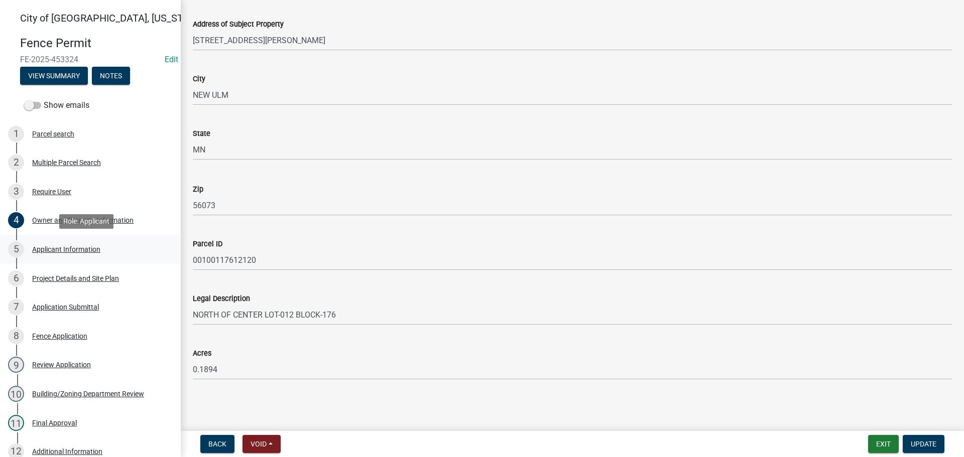
click at [101, 252] on div "5 Applicant Information" at bounding box center [86, 249] width 157 height 16
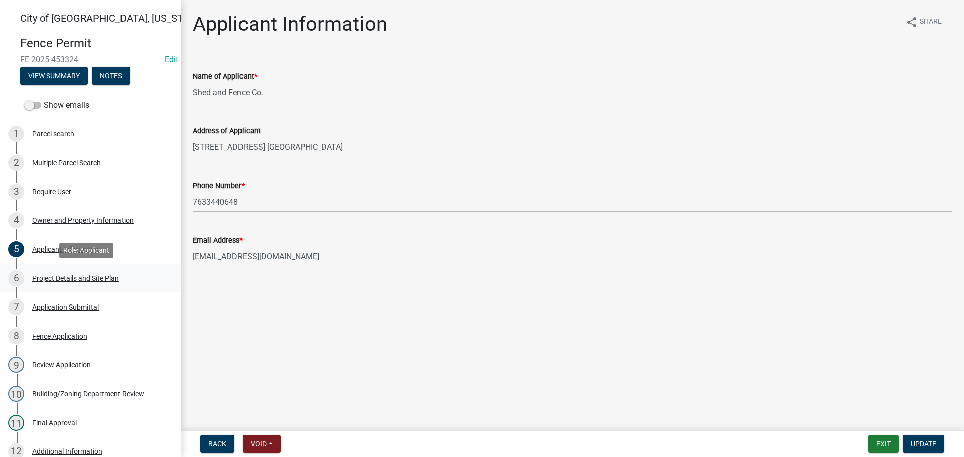
click at [67, 277] on div "Project Details and Site Plan" at bounding box center [75, 278] width 87 height 7
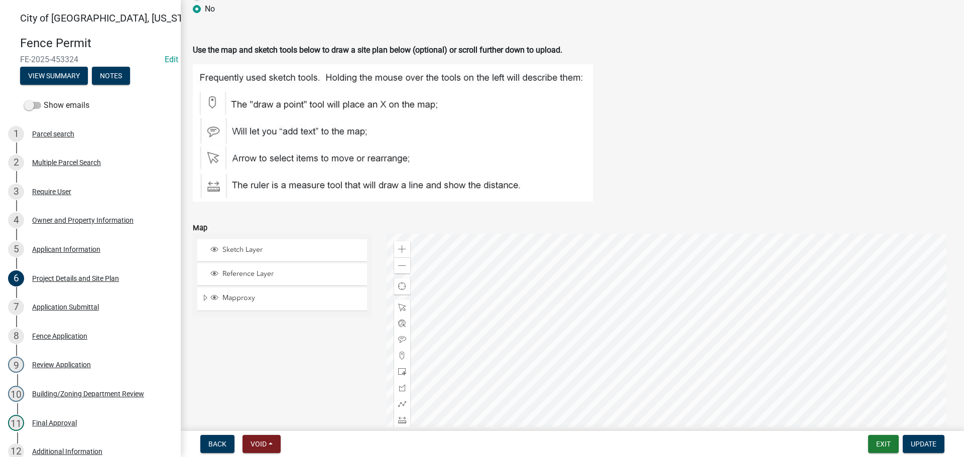
scroll to position [703, 0]
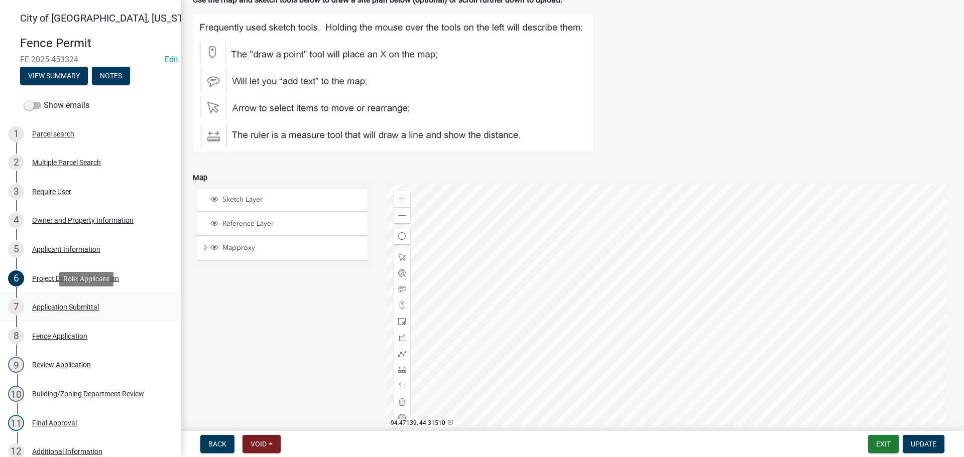
click at [63, 308] on div "Application Submittal" at bounding box center [65, 307] width 67 height 7
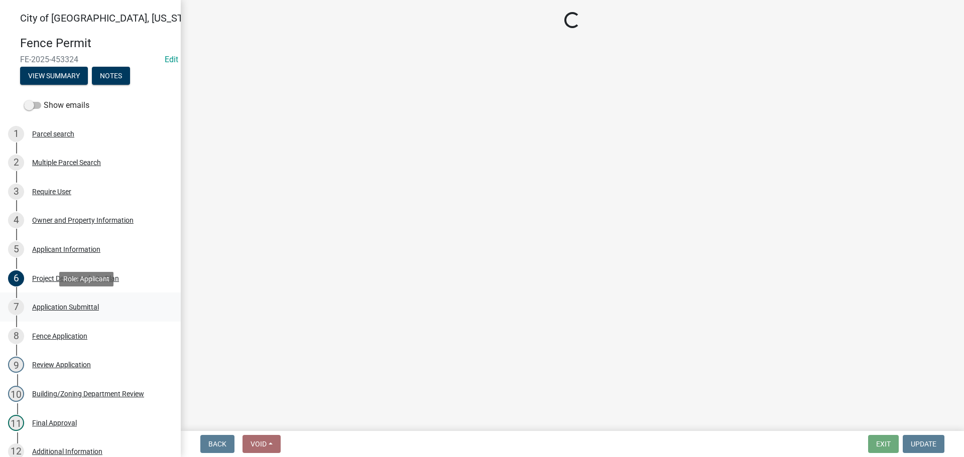
scroll to position [0, 0]
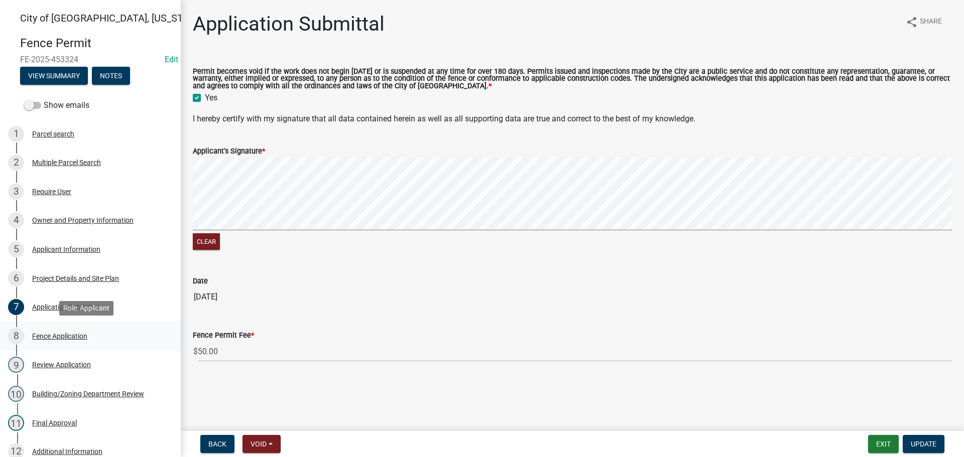
click at [61, 336] on div "Fence Application" at bounding box center [59, 336] width 55 height 7
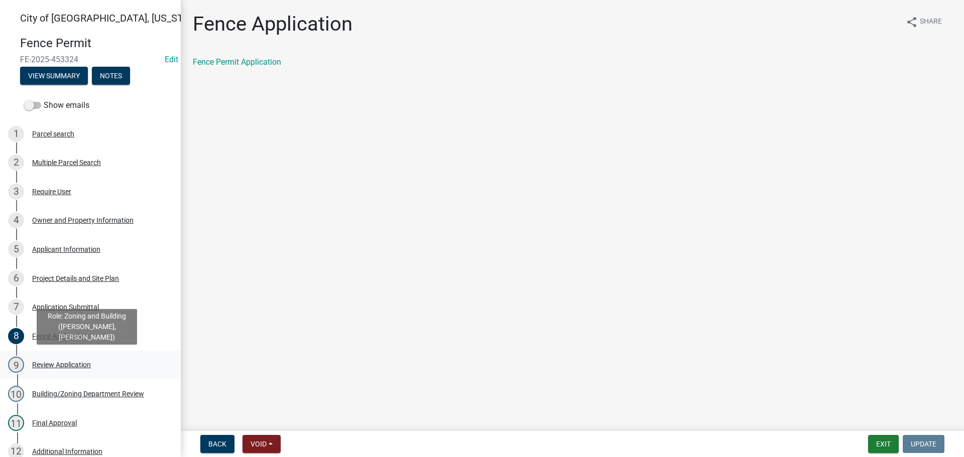
click at [69, 365] on div "Review Application" at bounding box center [61, 364] width 59 height 7
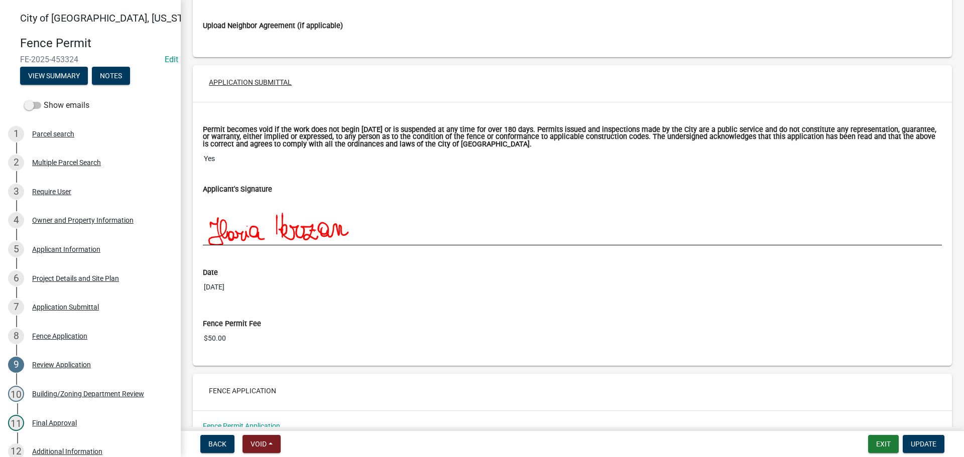
scroll to position [2627, 0]
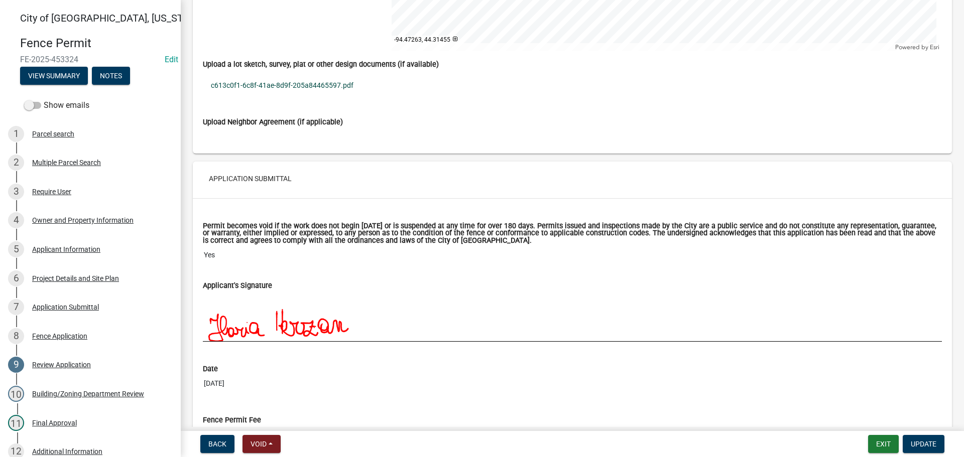
click at [279, 83] on link "c613c0f1-6c8f-41ae-8d9f-205a84465597.pdf" at bounding box center [572, 85] width 739 height 23
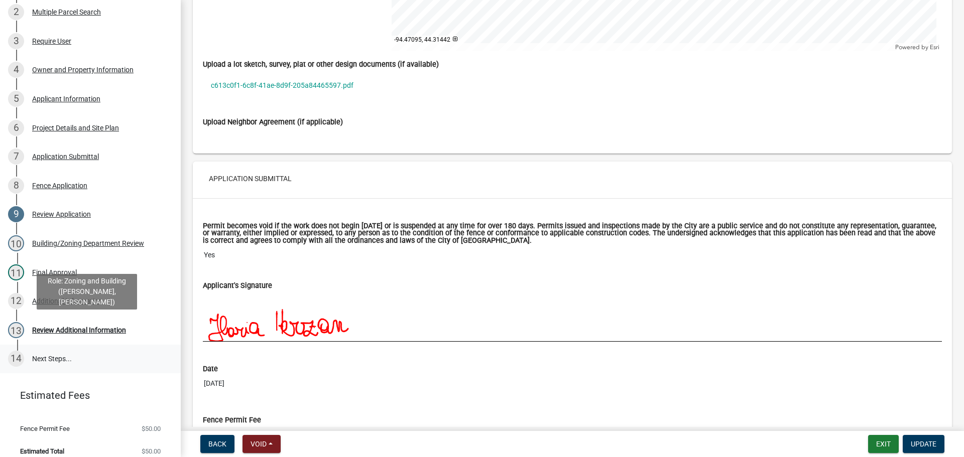
scroll to position [160, 0]
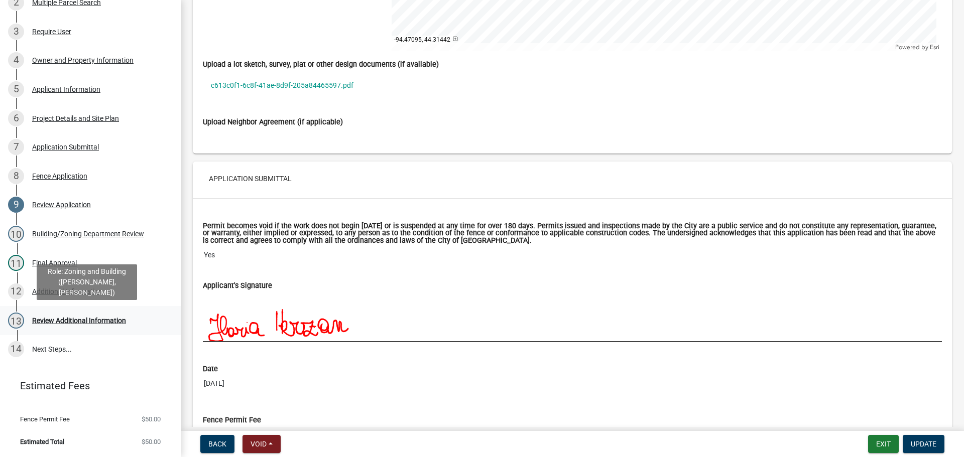
click at [72, 322] on div "Review Additional Information" at bounding box center [79, 320] width 94 height 7
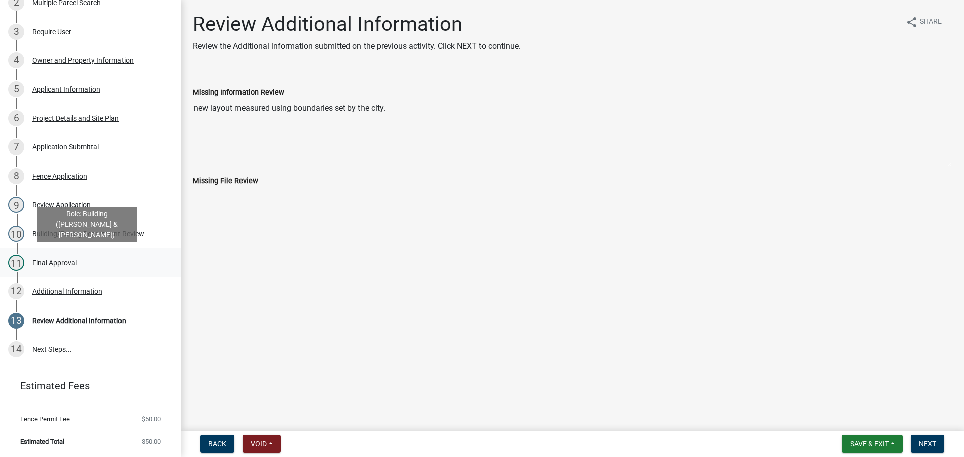
click at [57, 261] on div "Final Approval" at bounding box center [54, 262] width 45 height 7
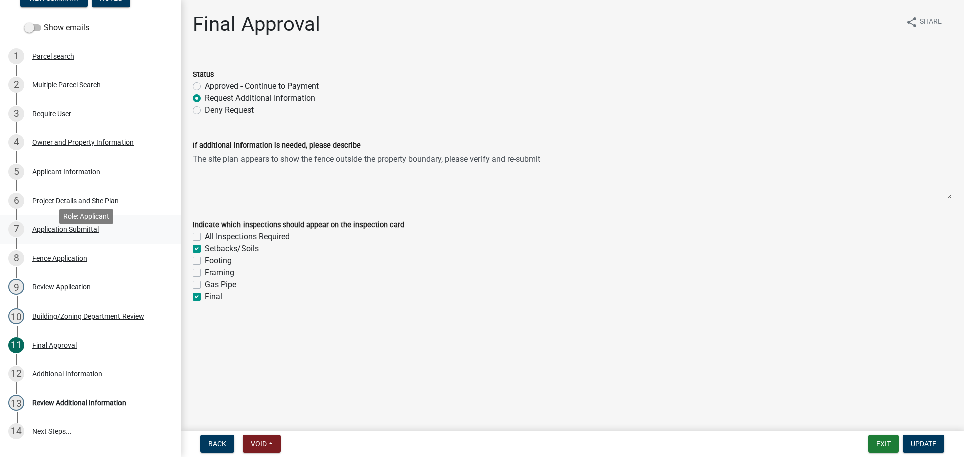
scroll to position [60, 0]
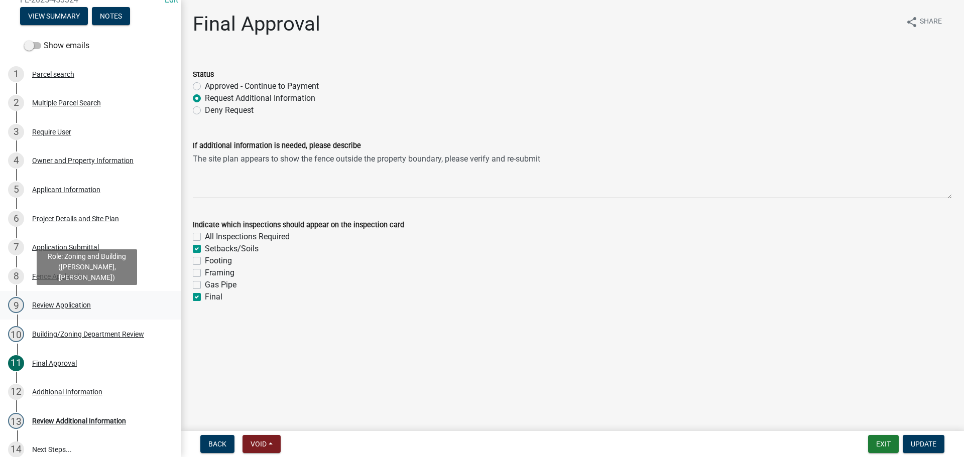
click at [49, 307] on div "Review Application" at bounding box center [61, 305] width 59 height 7
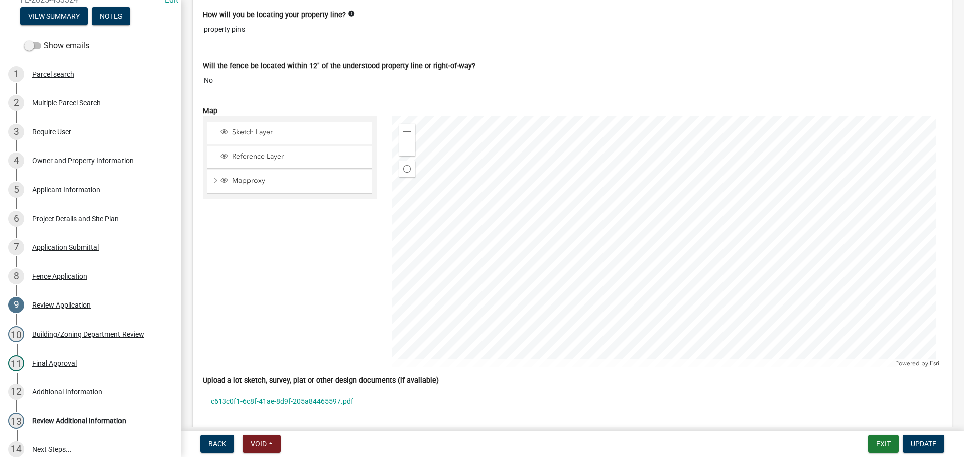
scroll to position [2409, 0]
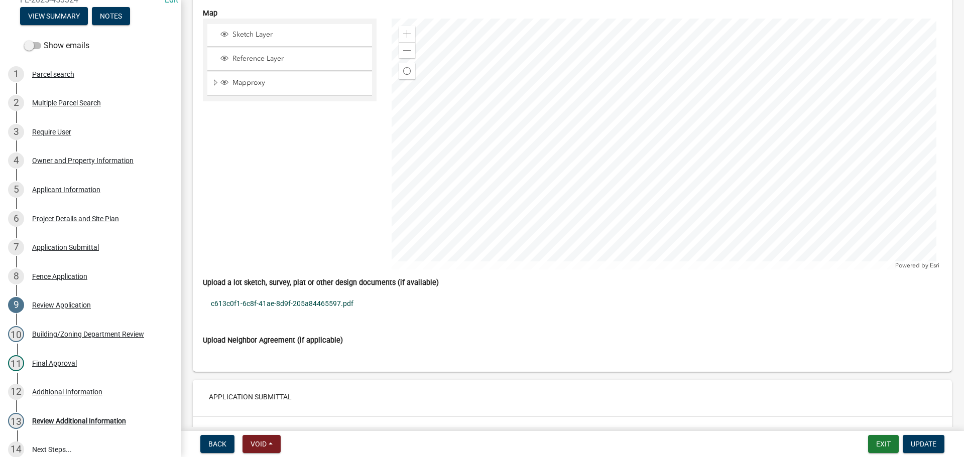
click at [318, 301] on link "c613c0f1-6c8f-41ae-8d9f-205a84465597.pdf" at bounding box center [572, 303] width 739 height 23
click at [880, 446] on button "Exit" at bounding box center [883, 444] width 31 height 18
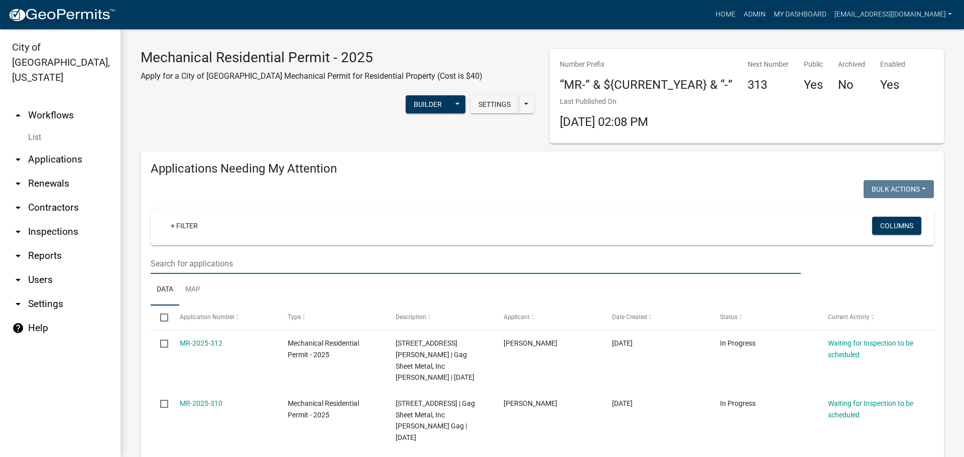
click at [199, 257] on input "text" at bounding box center [476, 263] width 650 height 21
type input "rasmussen"
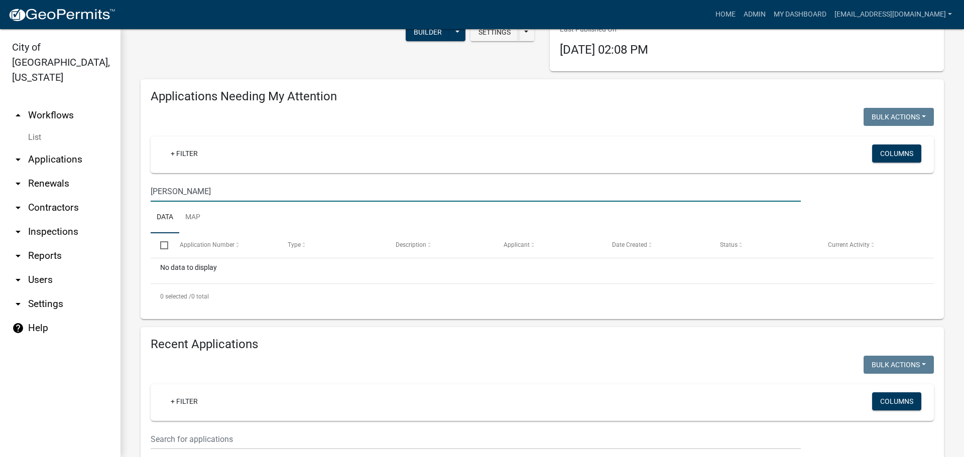
scroll to position [151, 0]
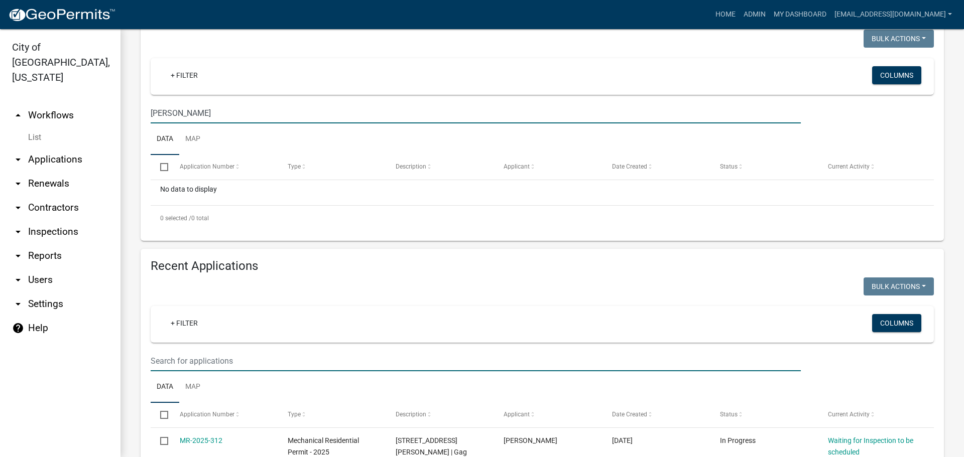
click at [202, 364] on input "text" at bounding box center [476, 361] width 650 height 21
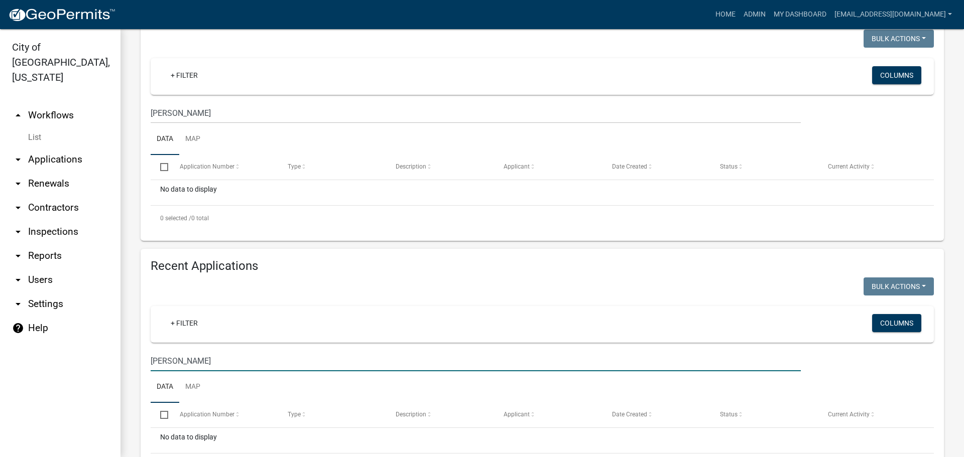
type input "rasmussen"
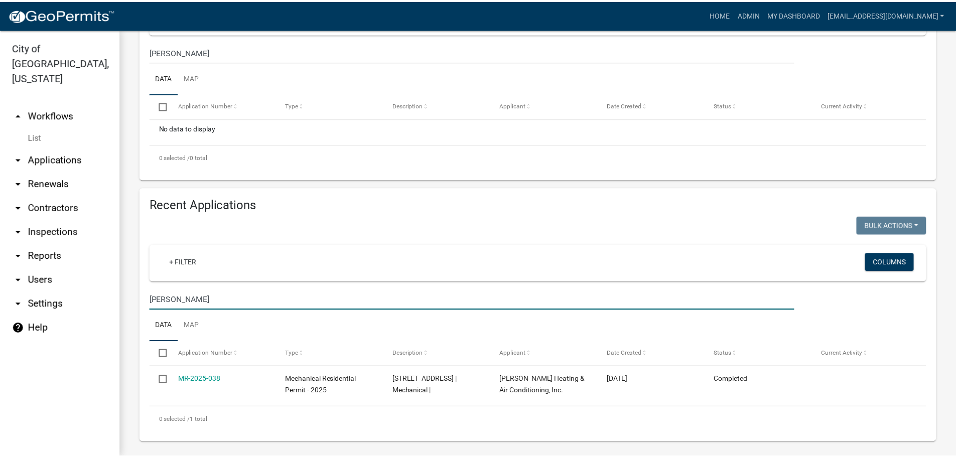
scroll to position [217, 0]
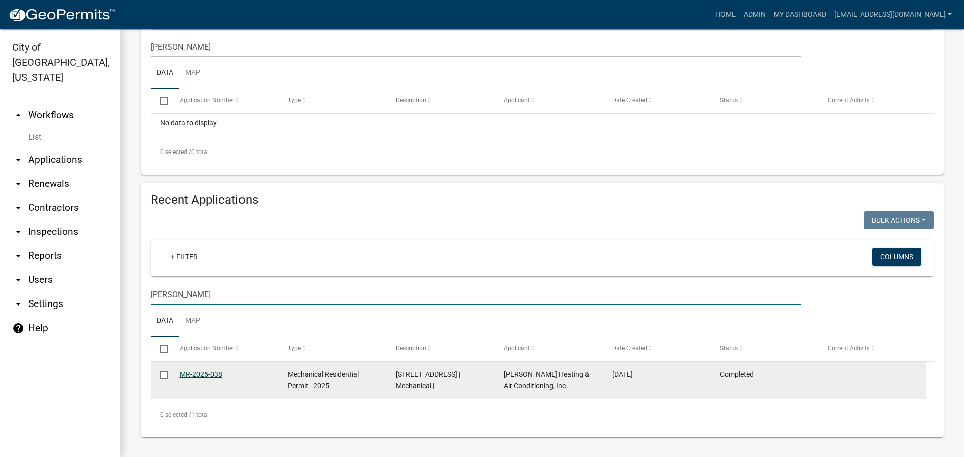
click at [196, 374] on link "MR-2025-038" at bounding box center [201, 374] width 43 height 8
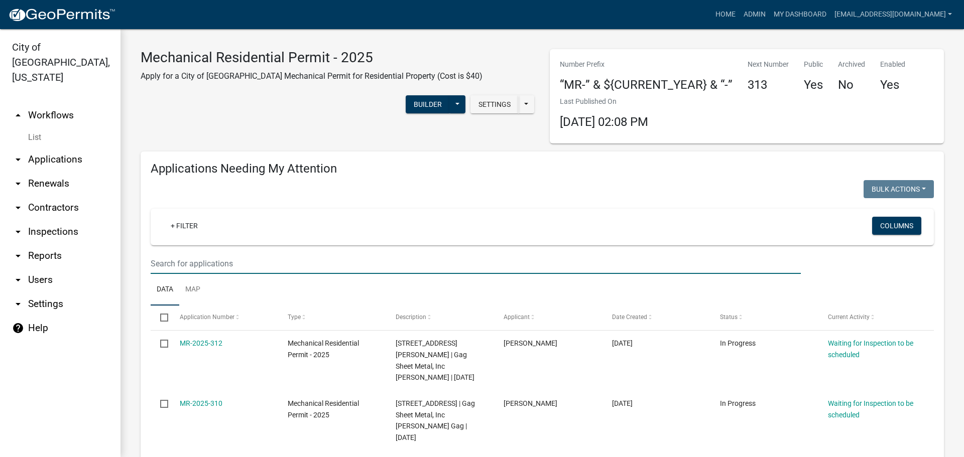
click at [192, 261] on input "text" at bounding box center [476, 263] width 650 height 21
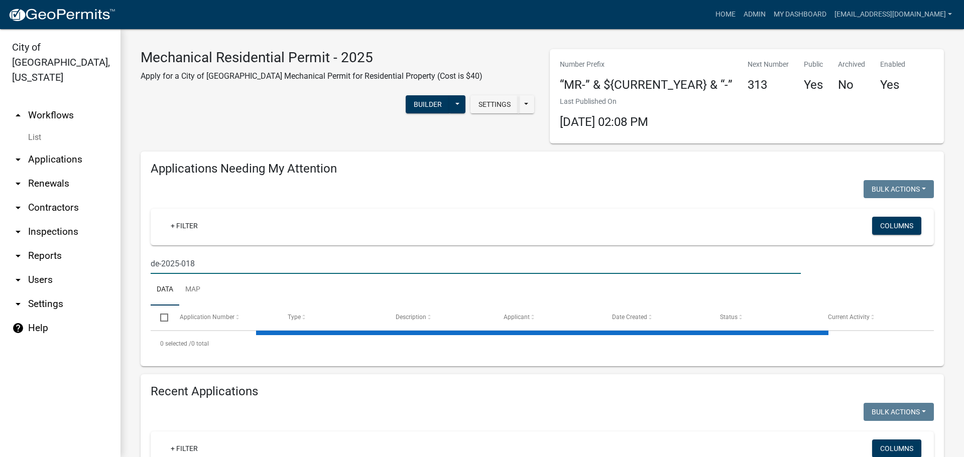
type input "de-2025-018"
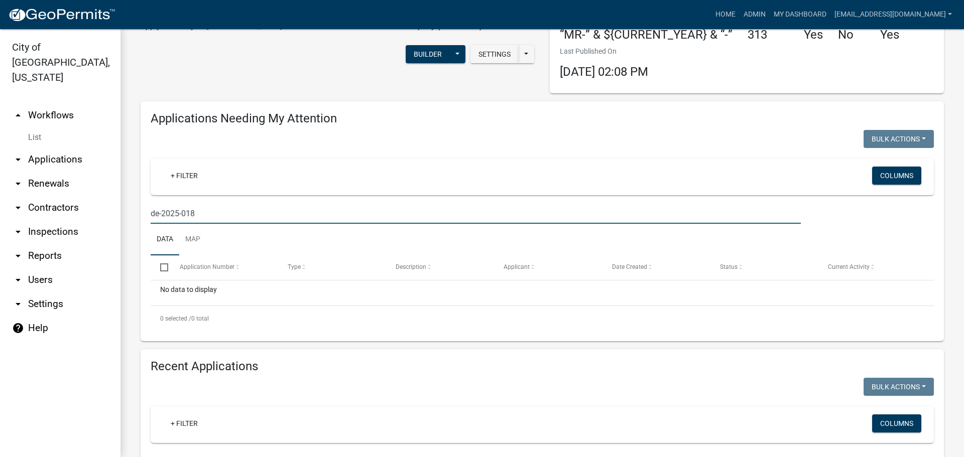
scroll to position [201, 0]
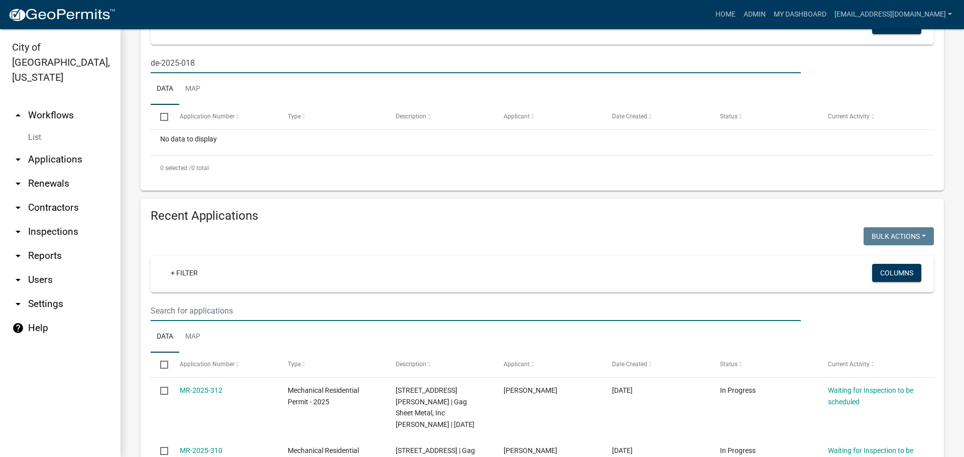
click at [195, 310] on input "text" at bounding box center [476, 311] width 650 height 21
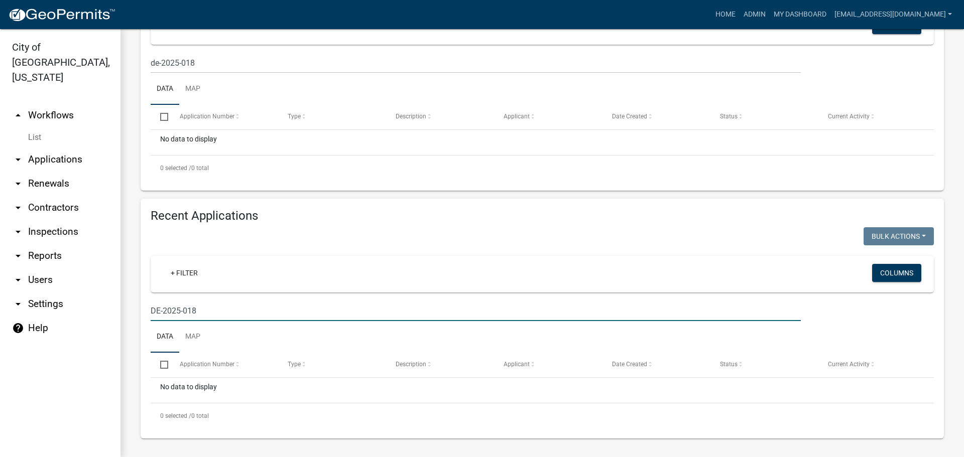
type input "DE-2025-018"
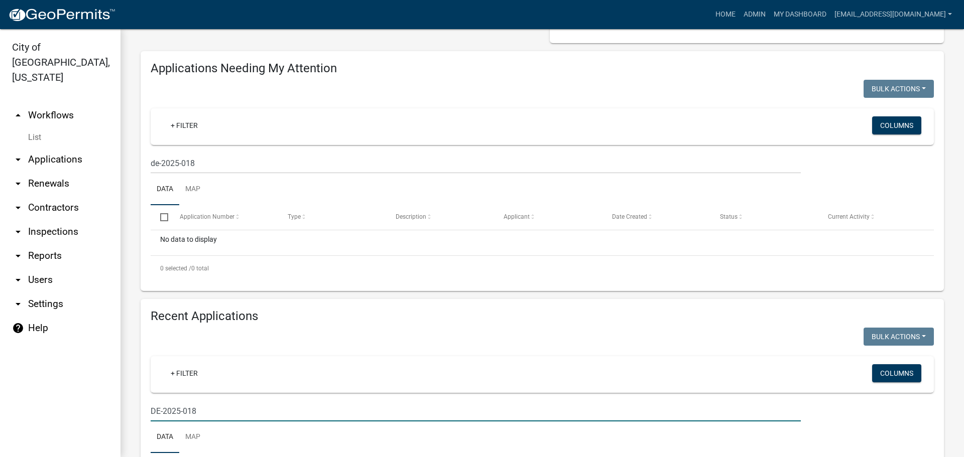
scroll to position [0, 0]
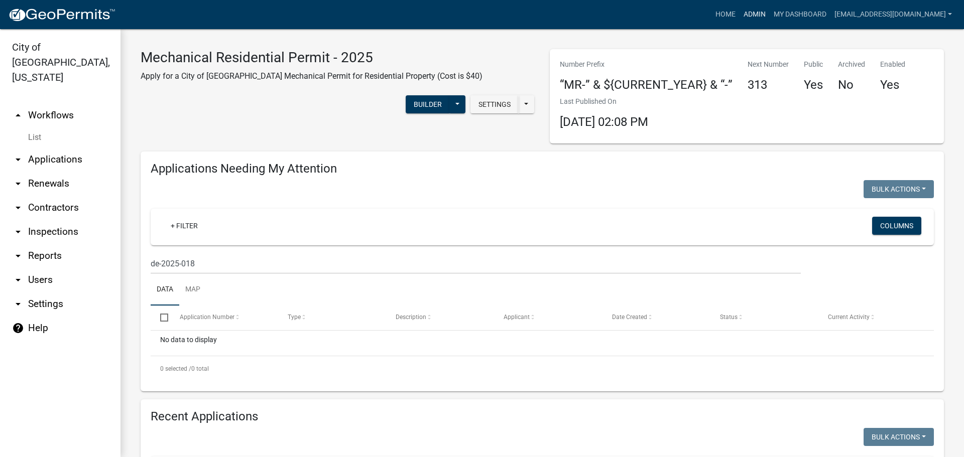
click at [769, 13] on link "Admin" at bounding box center [754, 14] width 30 height 19
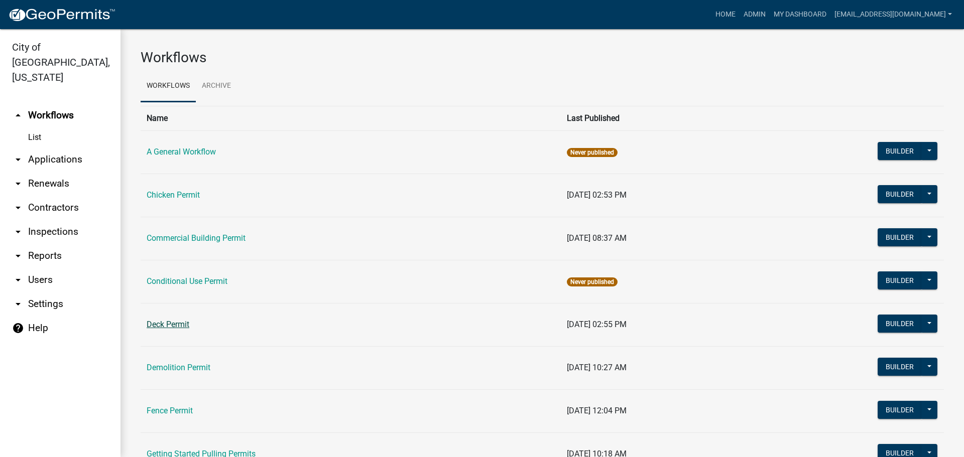
click at [180, 323] on link "Deck Permit" at bounding box center [168, 325] width 43 height 10
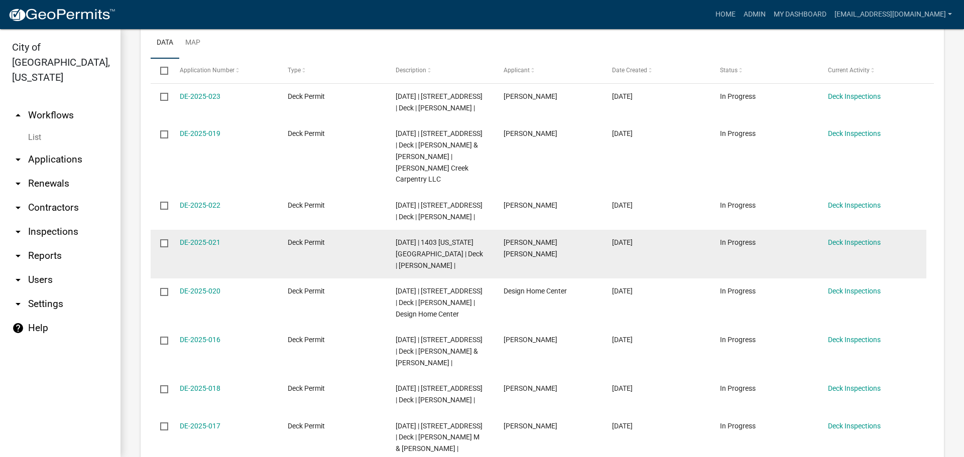
scroll to position [251, 0]
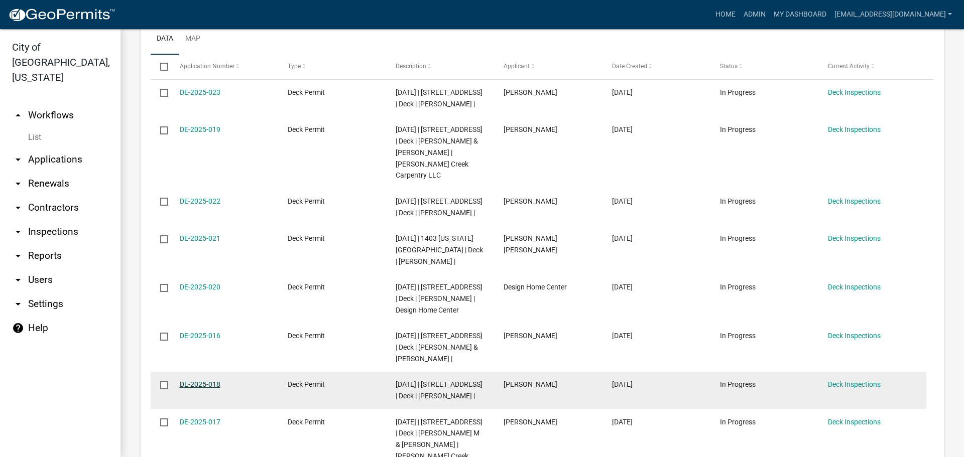
click at [197, 388] on link "DE-2025-018" at bounding box center [200, 384] width 41 height 8
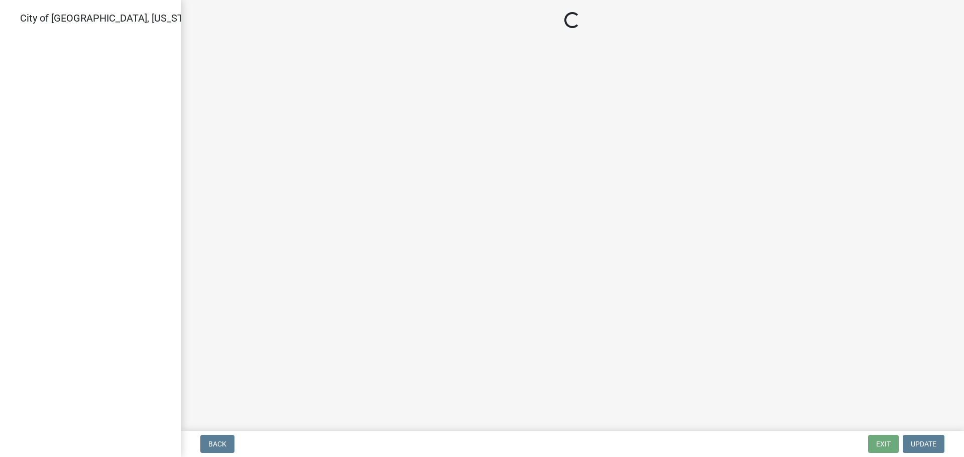
select select "805d55ac-e238-4e04-8f8e-acc067f36c3e"
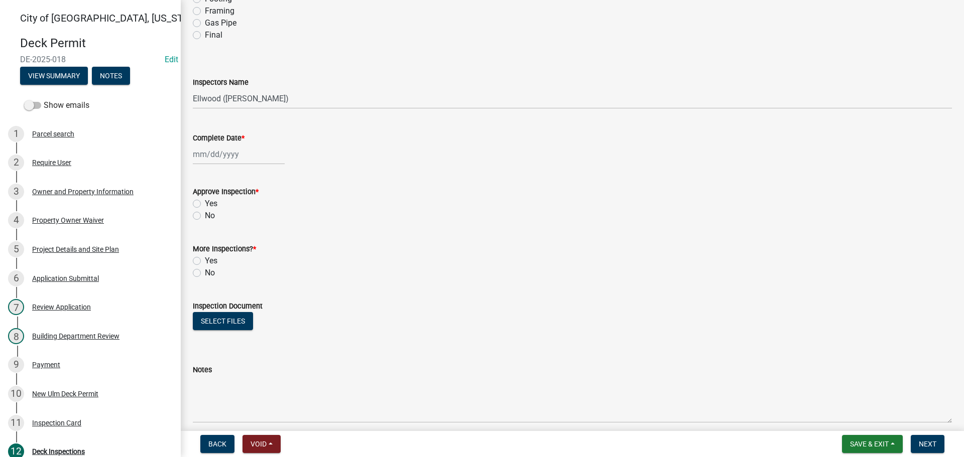
scroll to position [155, 0]
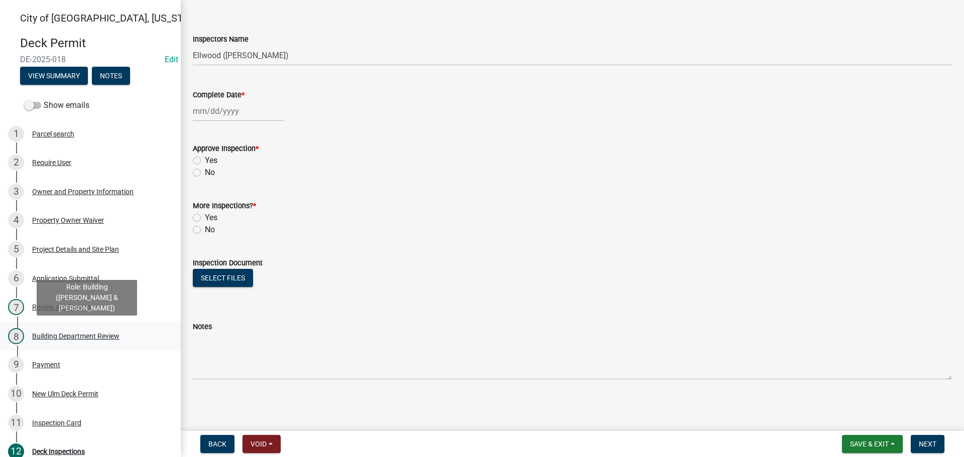
click at [85, 333] on div "Building Department Review" at bounding box center [75, 336] width 87 height 7
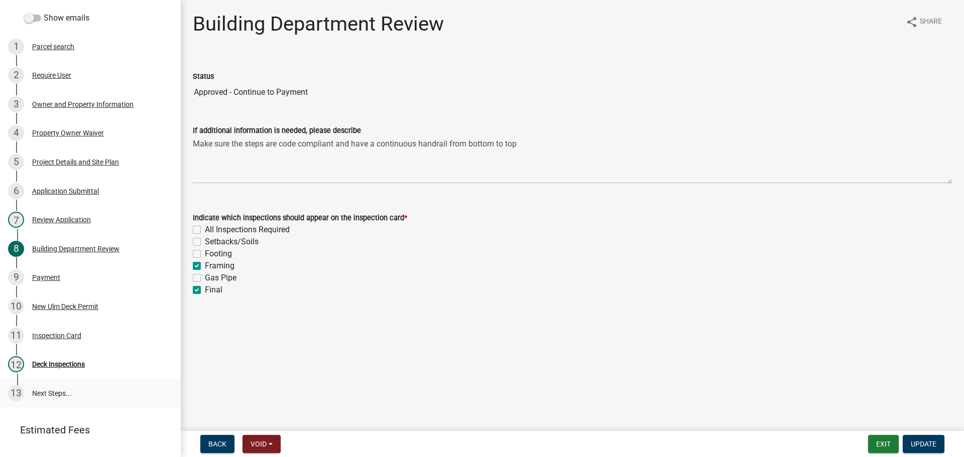
scroll to position [100, 0]
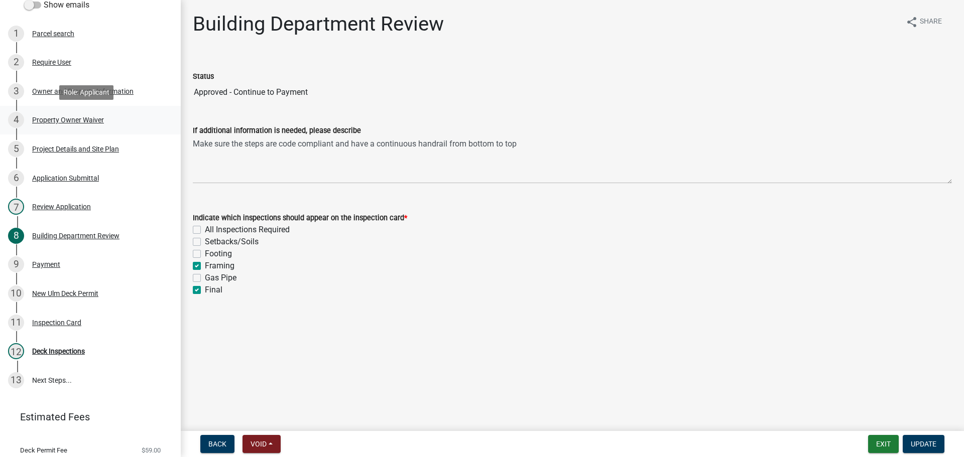
click at [87, 112] on div "4 Property Owner Waiver" at bounding box center [86, 120] width 157 height 16
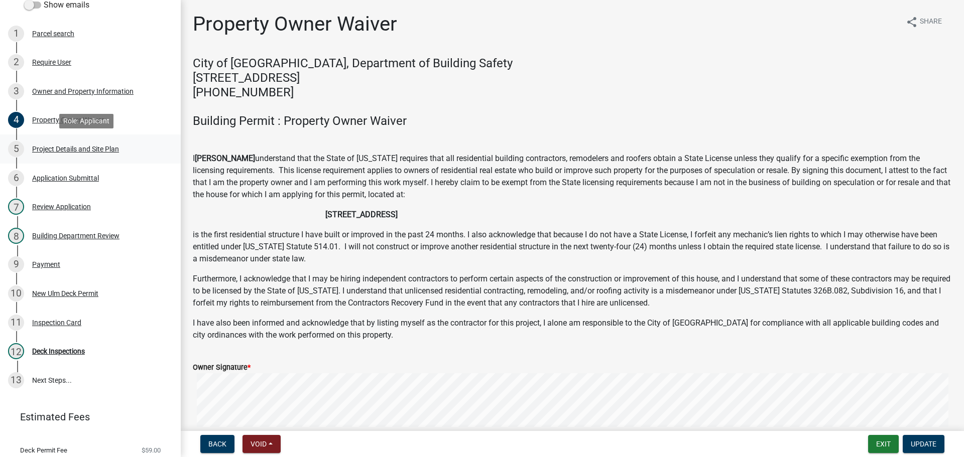
click at [77, 147] on div "Project Details and Site Plan" at bounding box center [75, 149] width 87 height 7
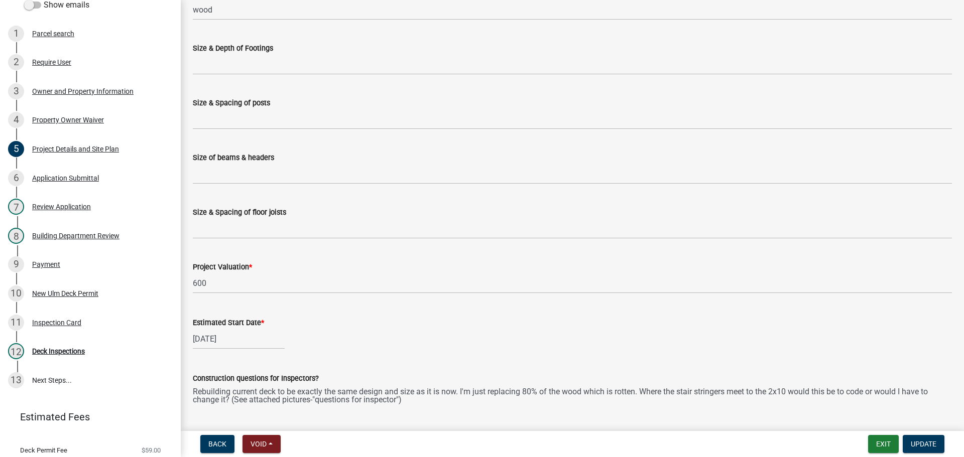
scroll to position [351, 0]
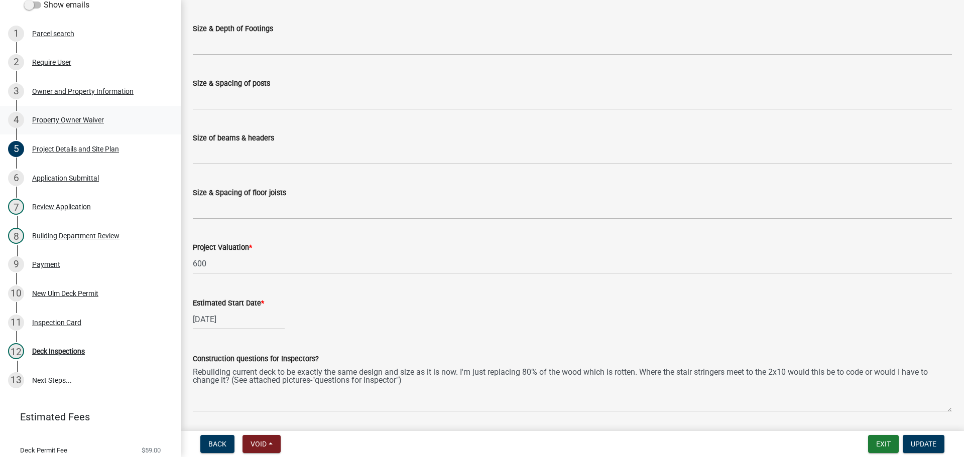
click at [67, 118] on div "Property Owner Waiver" at bounding box center [68, 119] width 72 height 7
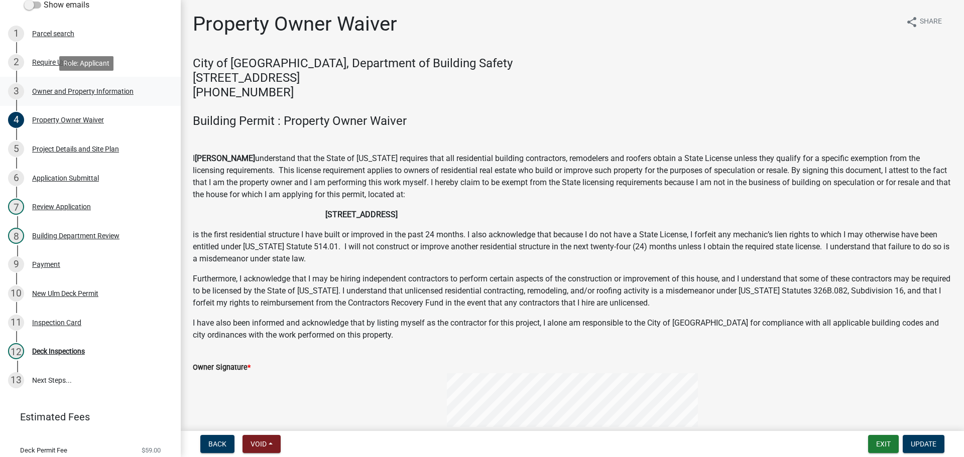
click at [83, 91] on div "Owner and Property Information" at bounding box center [82, 91] width 101 height 7
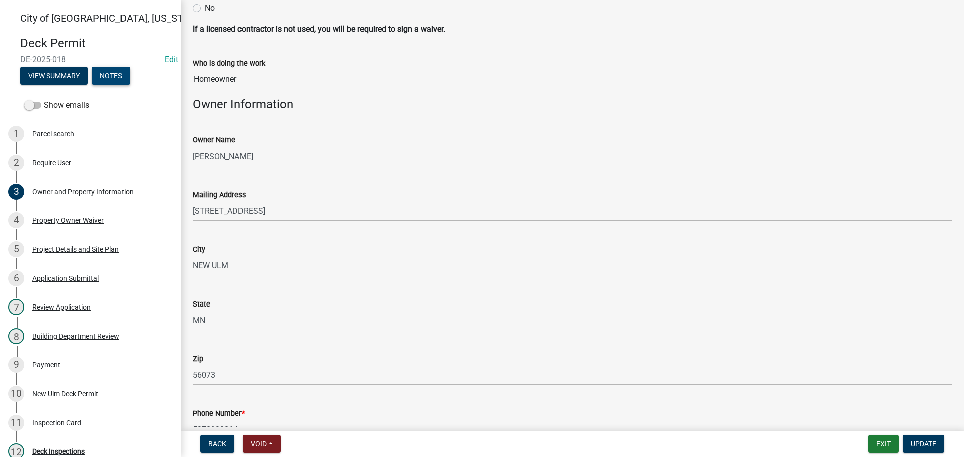
click at [116, 73] on button "Notes" at bounding box center [111, 76] width 38 height 18
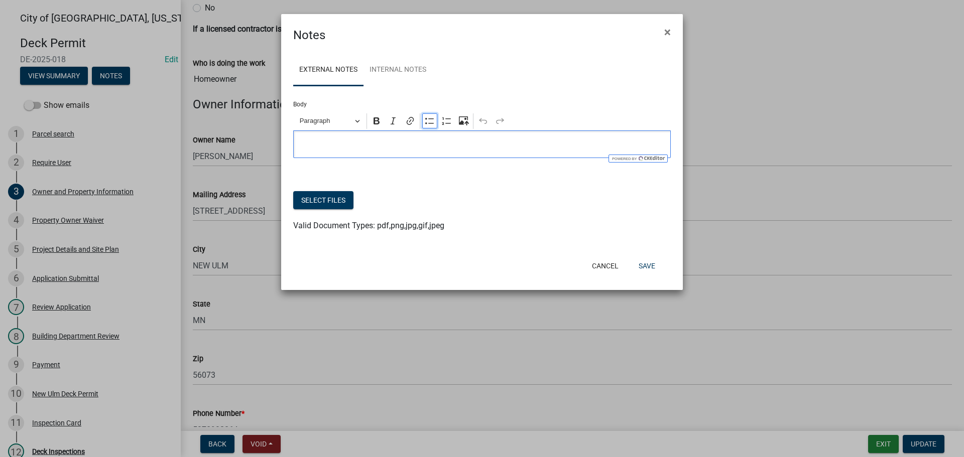
drag, startPoint x: 427, startPoint y: 122, endPoint x: 412, endPoint y: 137, distance: 21.7
click at [426, 122] on icon "Editor toolbar" at bounding box center [430, 121] width 10 height 10
click at [641, 263] on button "Save" at bounding box center [646, 266] width 33 height 18
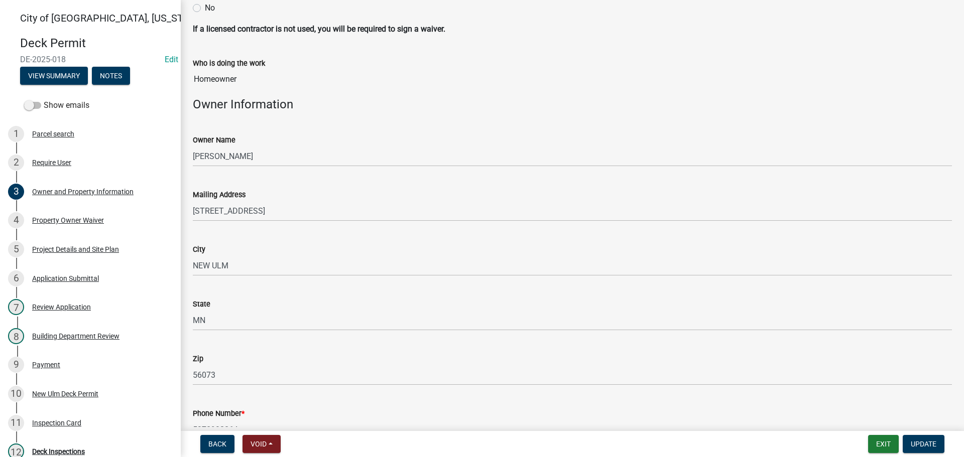
click at [191, 58] on div "Who is doing the work Homeowner" at bounding box center [572, 66] width 774 height 46
